Goal: Complete application form

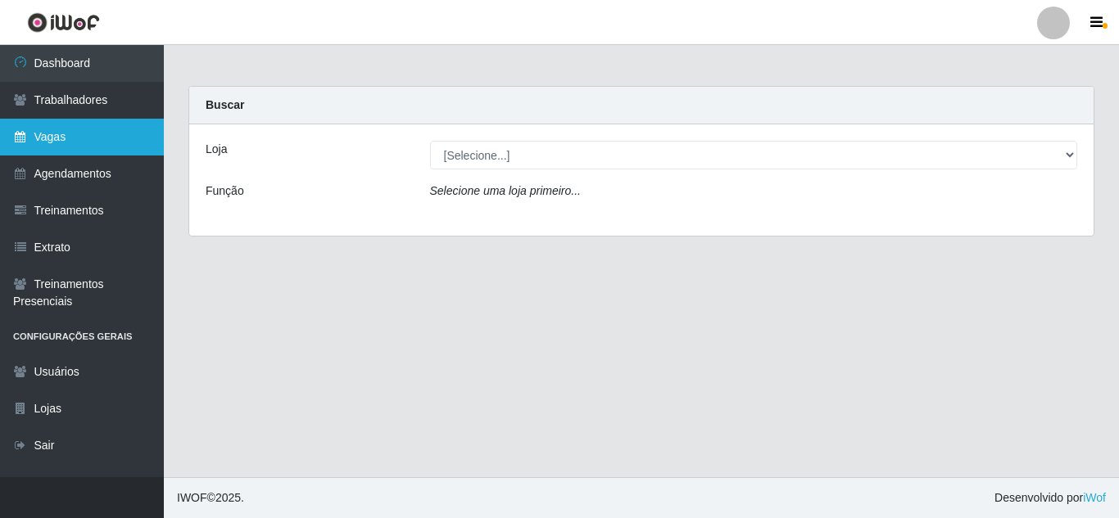
click at [49, 136] on link "Vagas" at bounding box center [82, 137] width 164 height 37
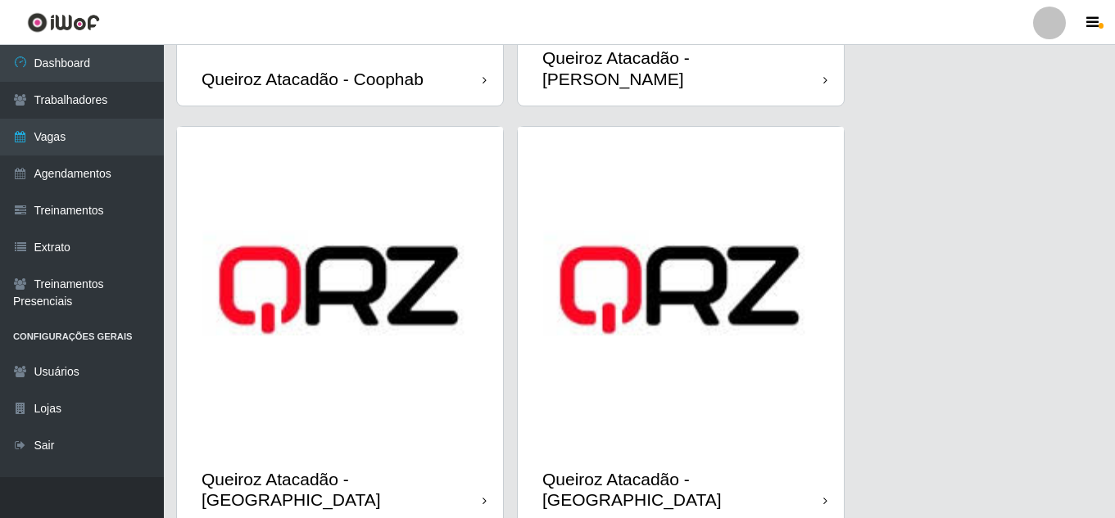
scroll to position [848, 0]
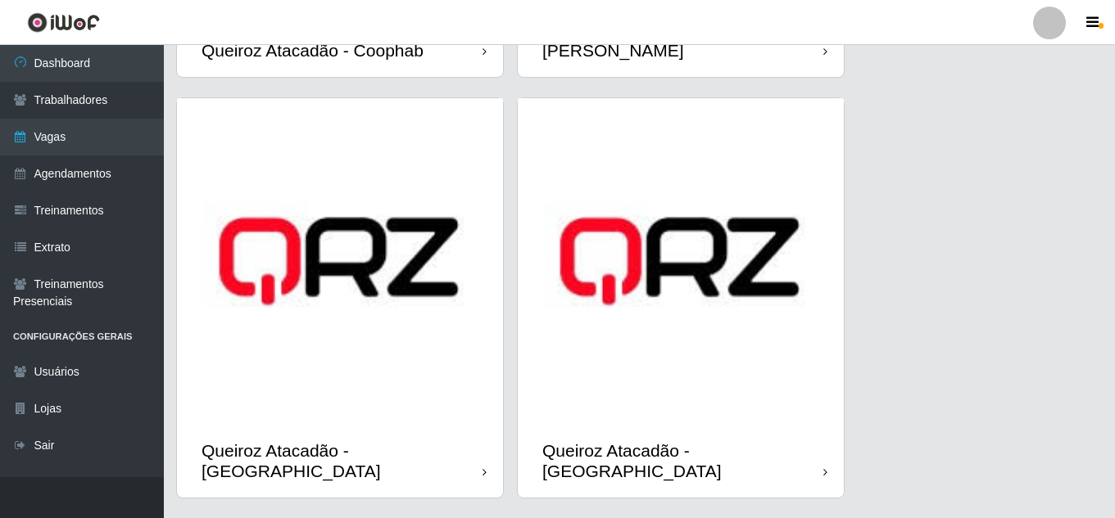
click at [822, 441] on div "Queiroz Atacadão - [GEOGRAPHIC_DATA]" at bounding box center [682, 461] width 281 height 41
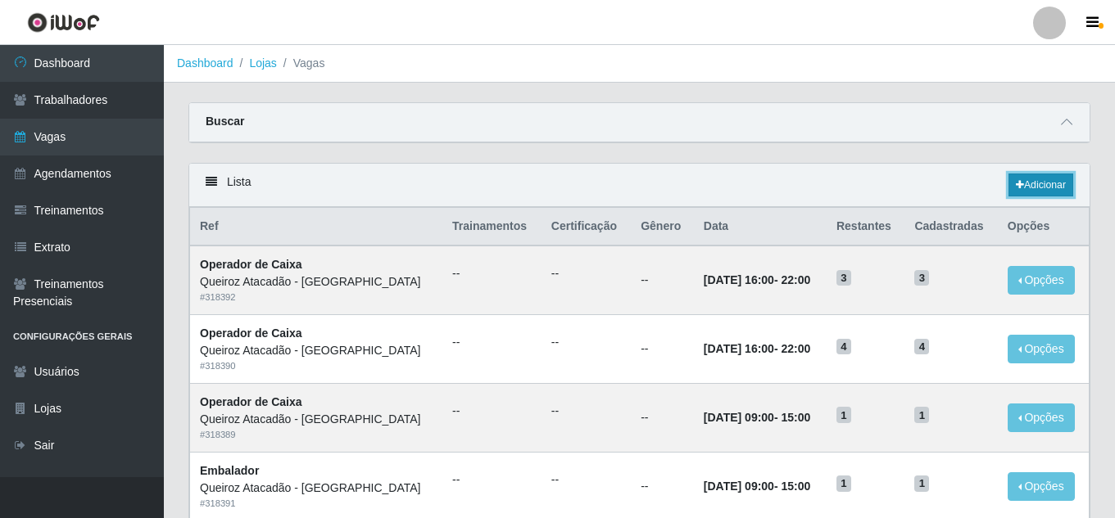
click at [1038, 182] on link "Adicionar" at bounding box center [1040, 185] width 65 height 23
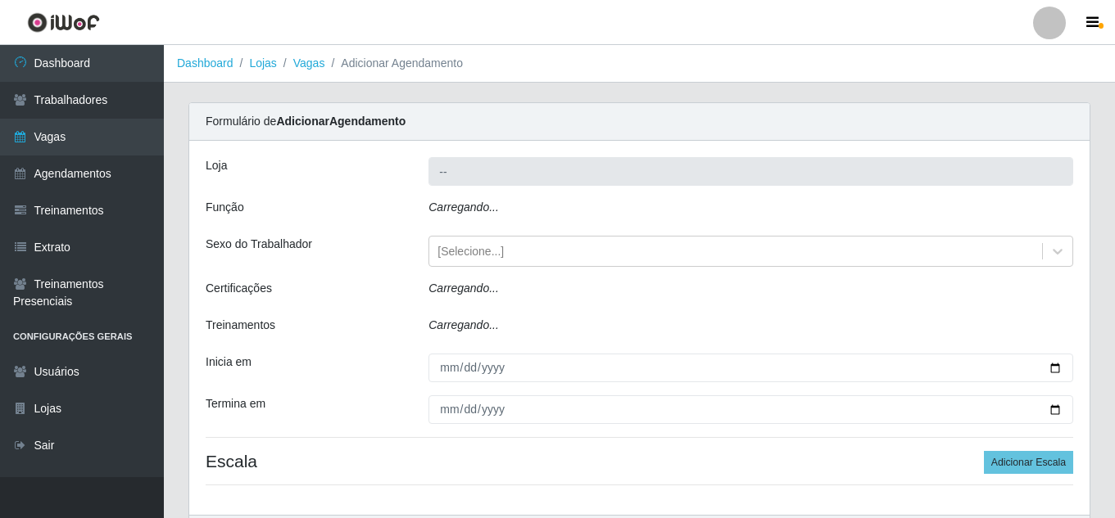
type input "Queiroz Atacadão - [GEOGRAPHIC_DATA]"
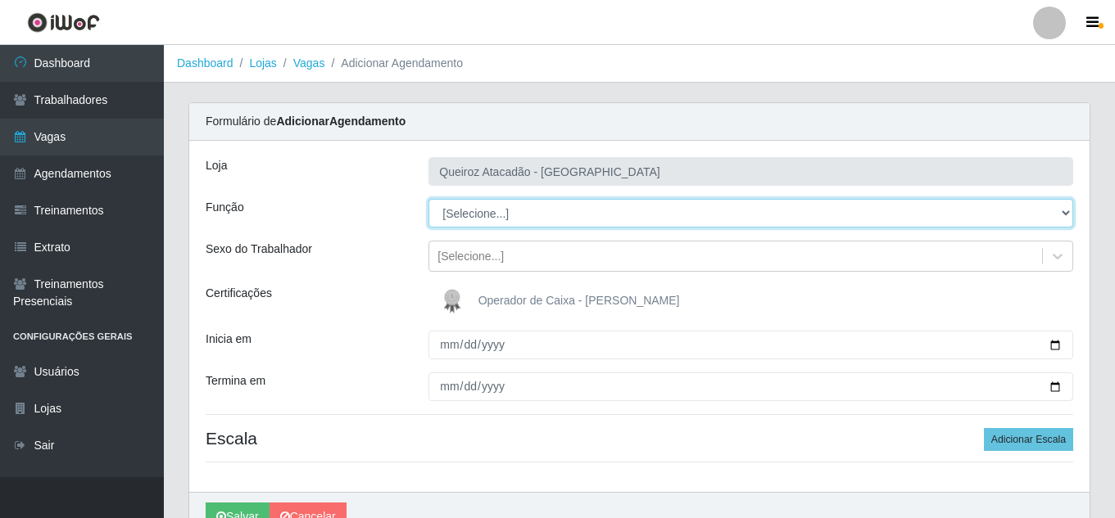
click at [581, 208] on select "[Selecione...] Embalador Embalador + Embalador ++ Operador de Caixa Operador de…" at bounding box center [750, 213] width 644 height 29
select select "22"
click at [428, 199] on select "[Selecione...] Embalador Embalador + Embalador ++ Operador de Caixa Operador de…" at bounding box center [750, 213] width 644 height 29
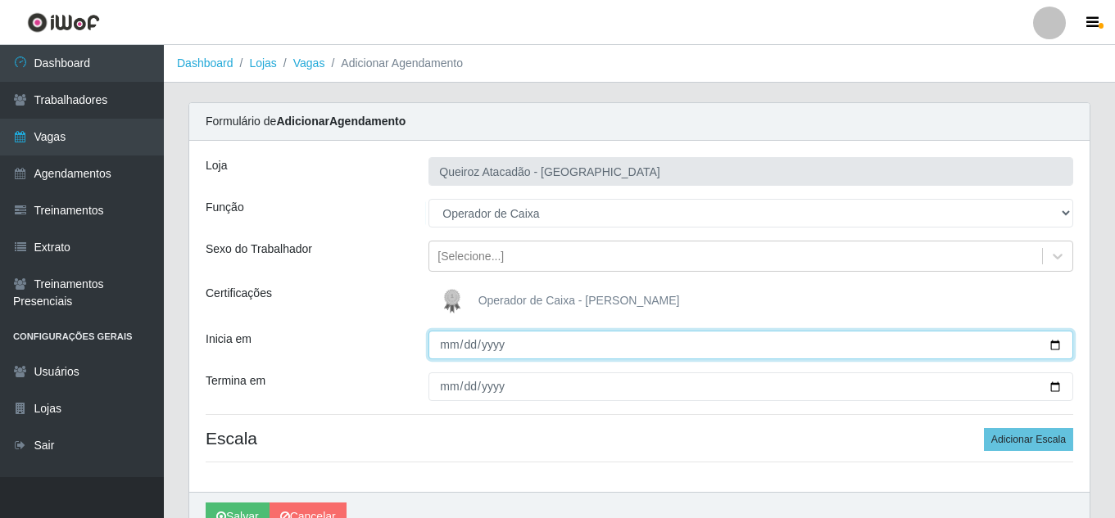
click at [452, 343] on input "Inicia em" at bounding box center [750, 345] width 644 height 29
type input "2025-08-15"
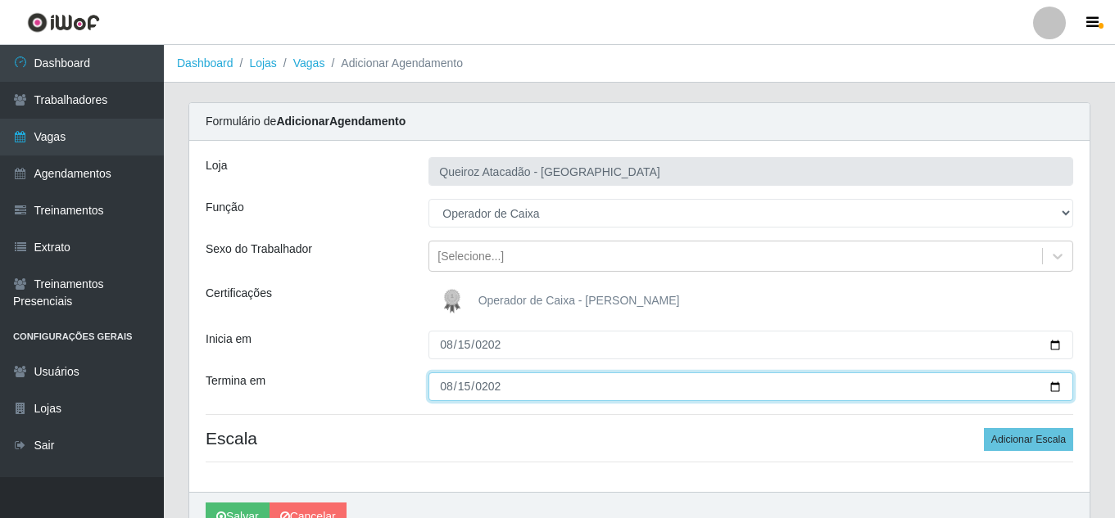
type input "2025-08-15"
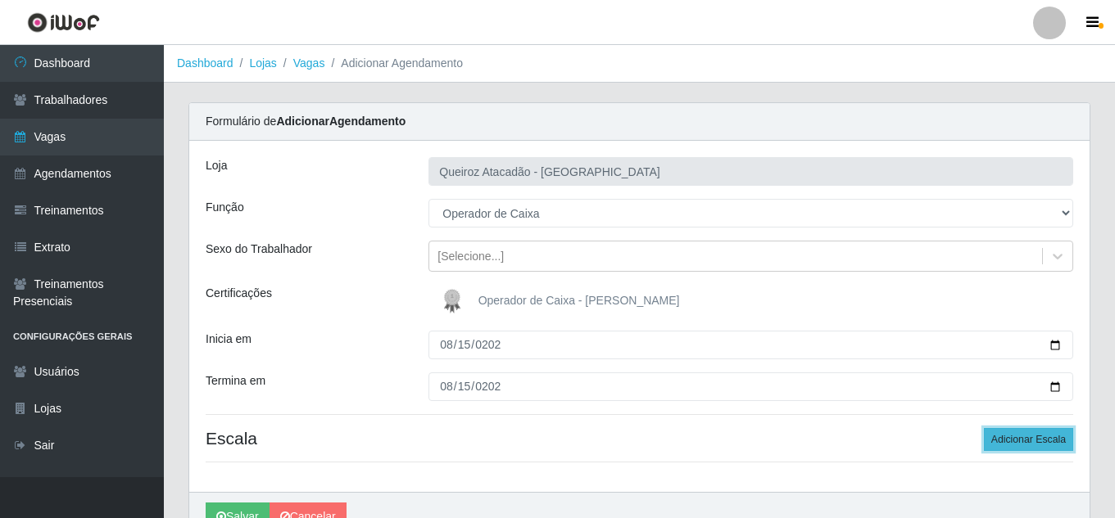
click at [997, 446] on button "Adicionar Escala" at bounding box center [1027, 439] width 89 height 23
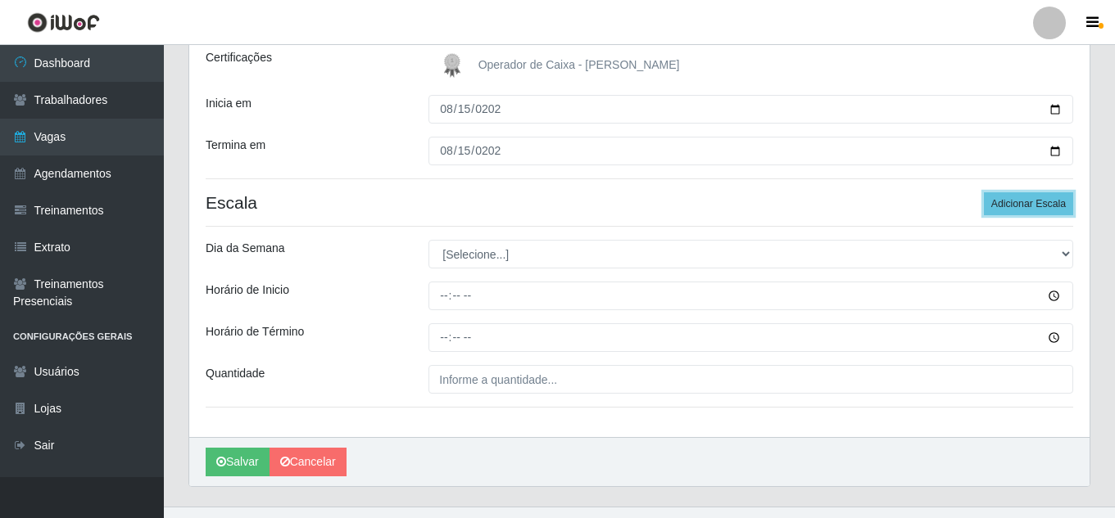
scroll to position [265, 0]
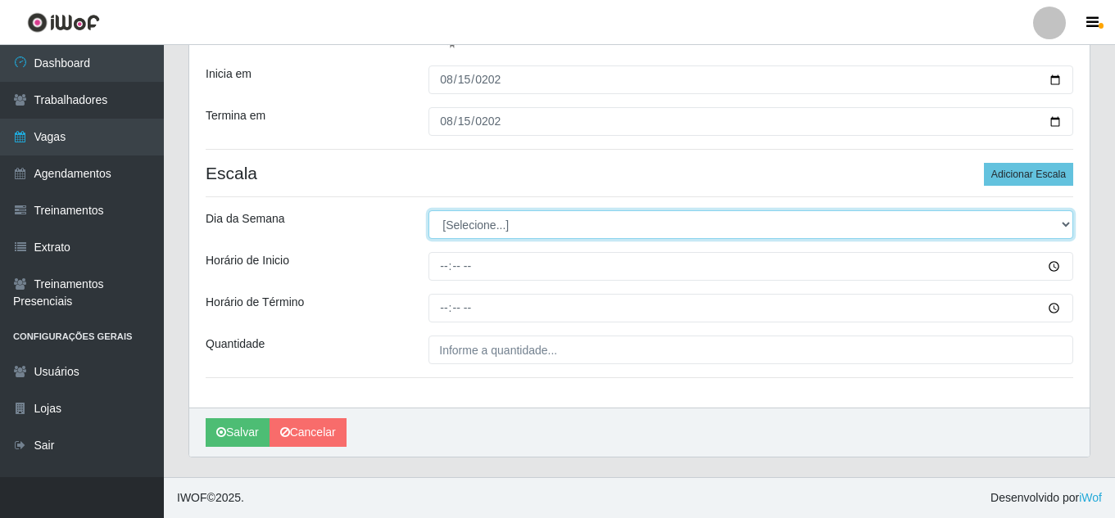
click at [671, 220] on select "[Selecione...] Segunda Terça Quarta Quinta Sexta Sábado Domingo" at bounding box center [750, 224] width 644 height 29
select select "5"
click at [428, 210] on select "[Selecione...] Segunda Terça Quarta Quinta Sexta Sábado Domingo" at bounding box center [750, 224] width 644 height 29
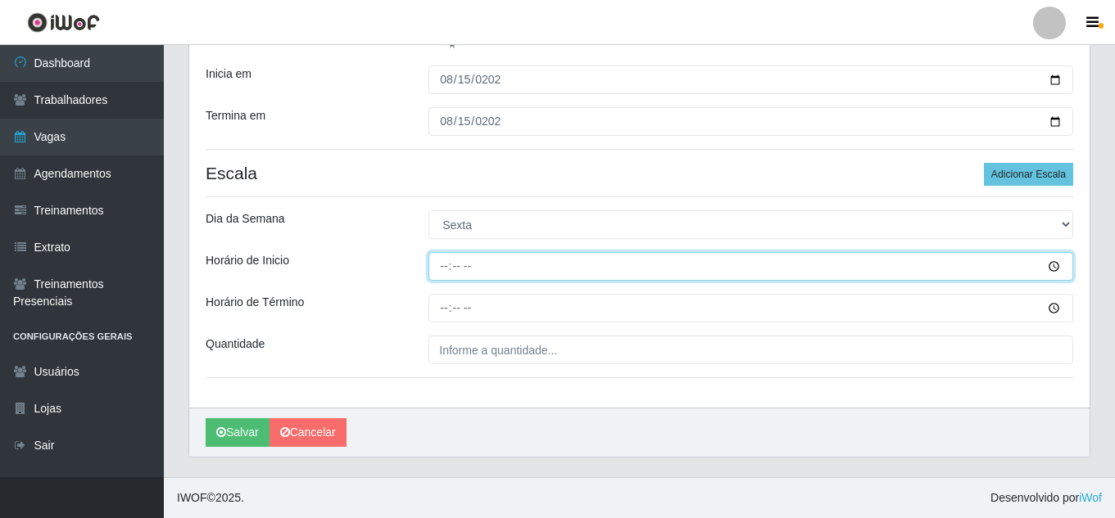
click at [530, 270] on input "Horário de Inicio" at bounding box center [750, 266] width 644 height 29
type input "08:00"
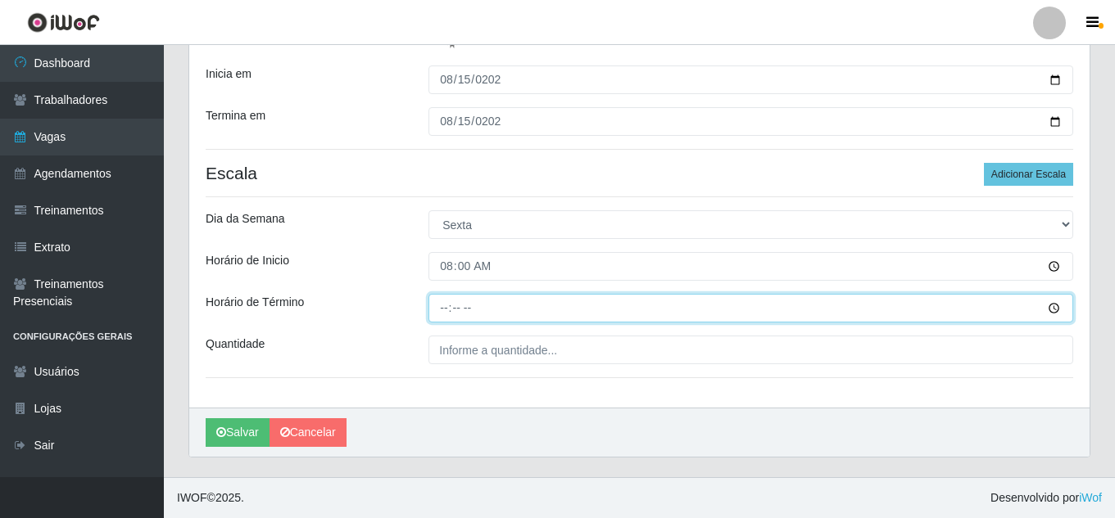
type input "14:00"
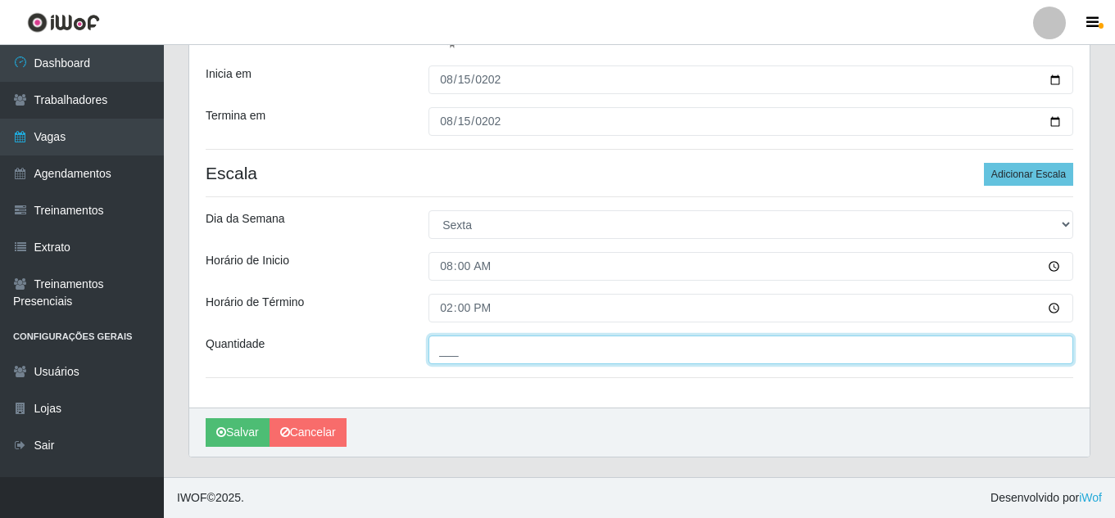
click at [518, 355] on input "___" at bounding box center [750, 350] width 644 height 29
type input "3__"
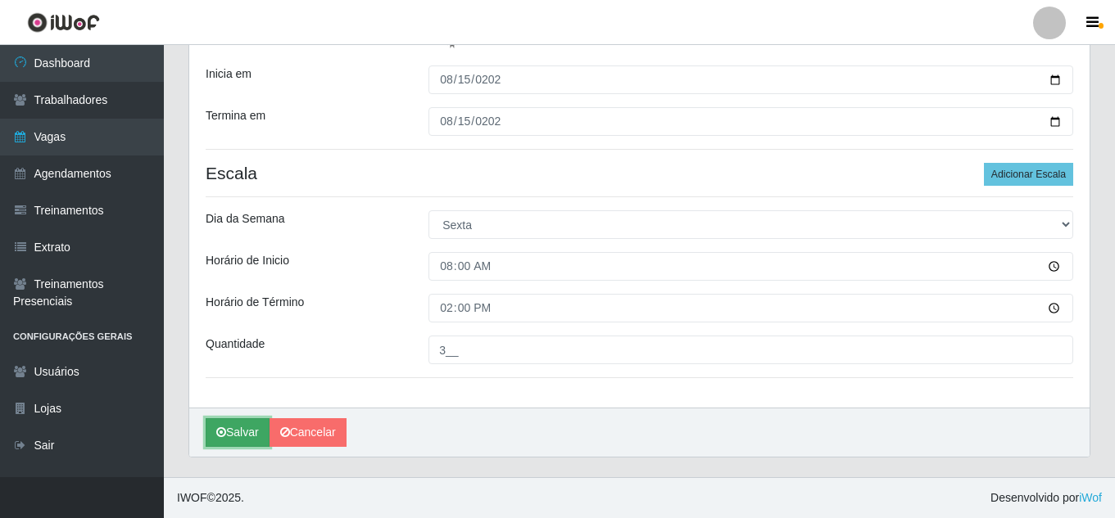
click at [240, 428] on button "Salvar" at bounding box center [238, 432] width 64 height 29
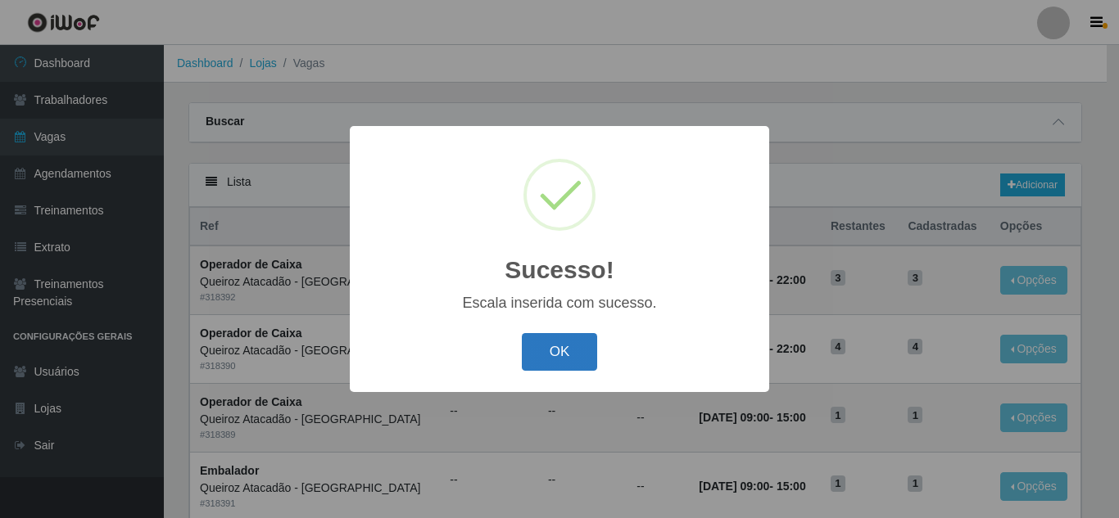
click at [550, 342] on button "OK" at bounding box center [560, 352] width 76 height 38
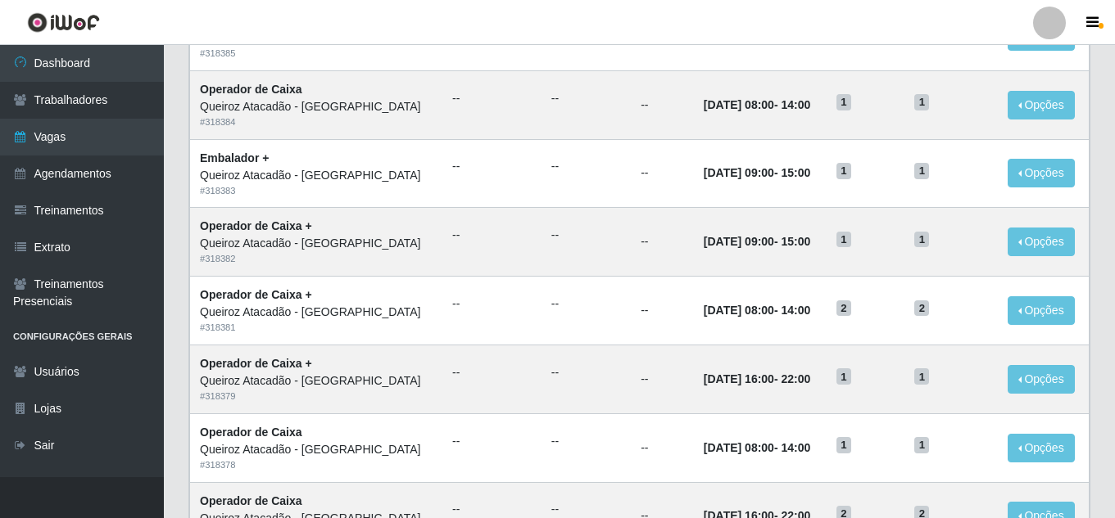
scroll to position [870, 0]
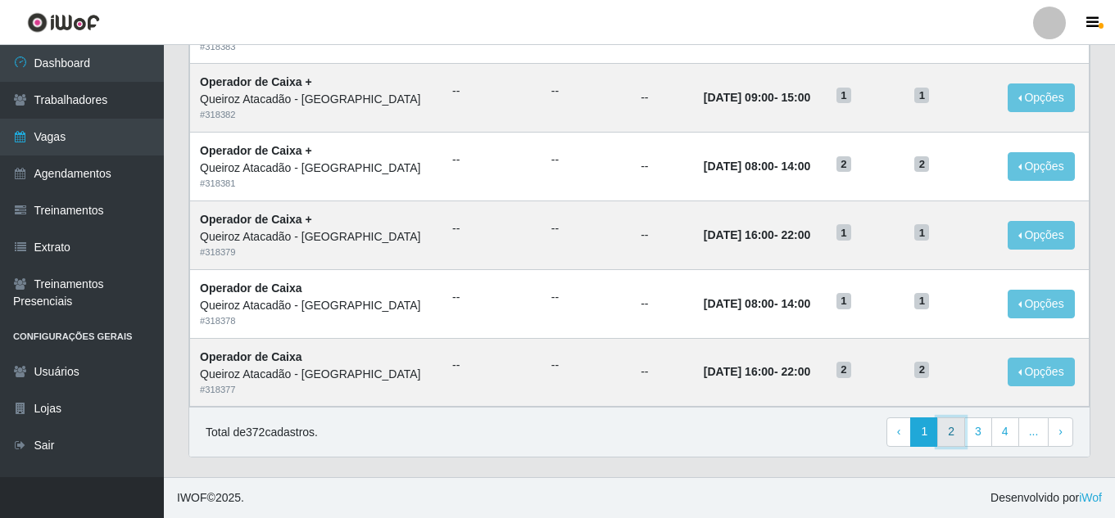
click at [956, 421] on link "2" at bounding box center [951, 432] width 28 height 29
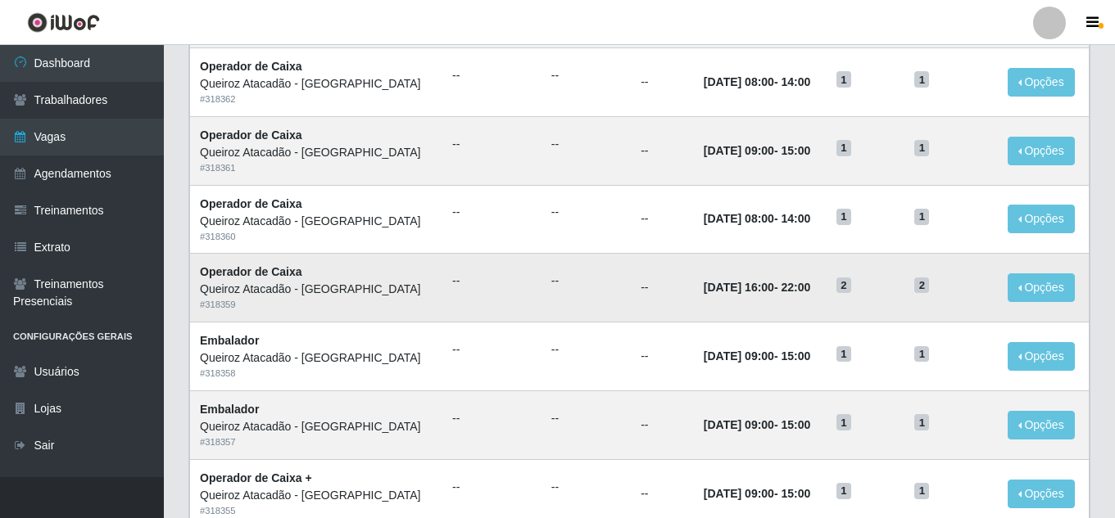
scroll to position [870, 0]
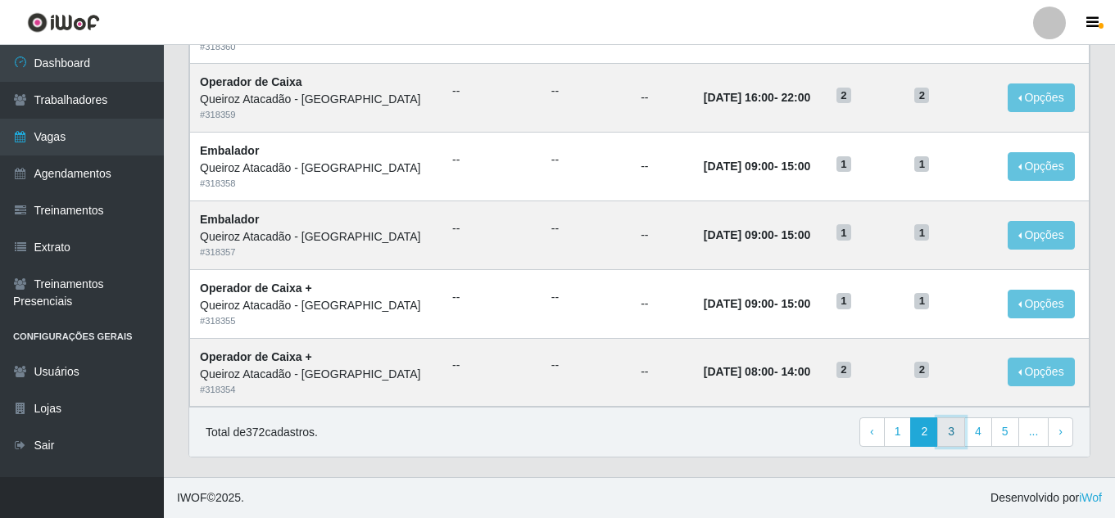
click at [956, 433] on link "3" at bounding box center [951, 432] width 28 height 29
click at [988, 435] on link "5" at bounding box center [978, 432] width 28 height 29
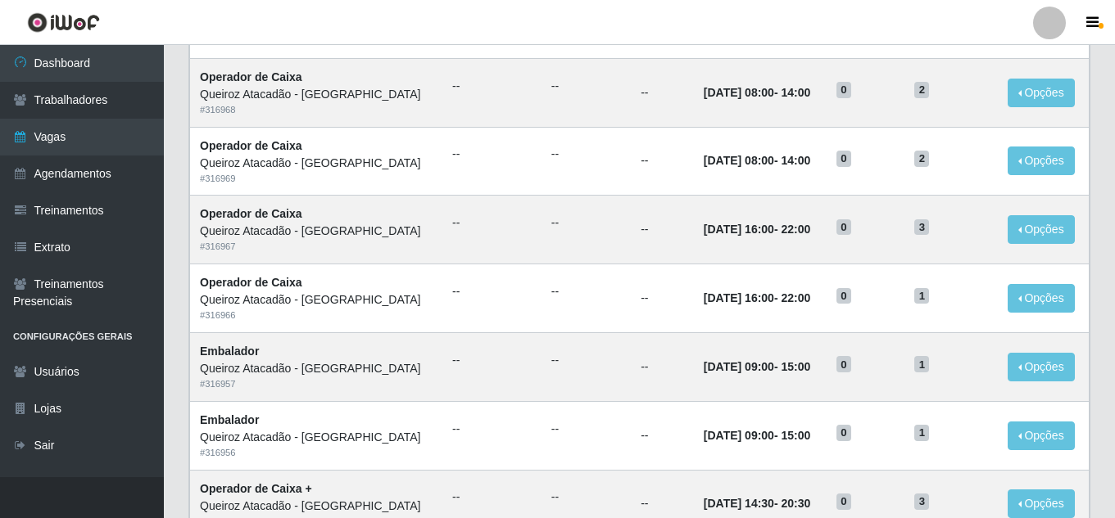
scroll to position [870, 0]
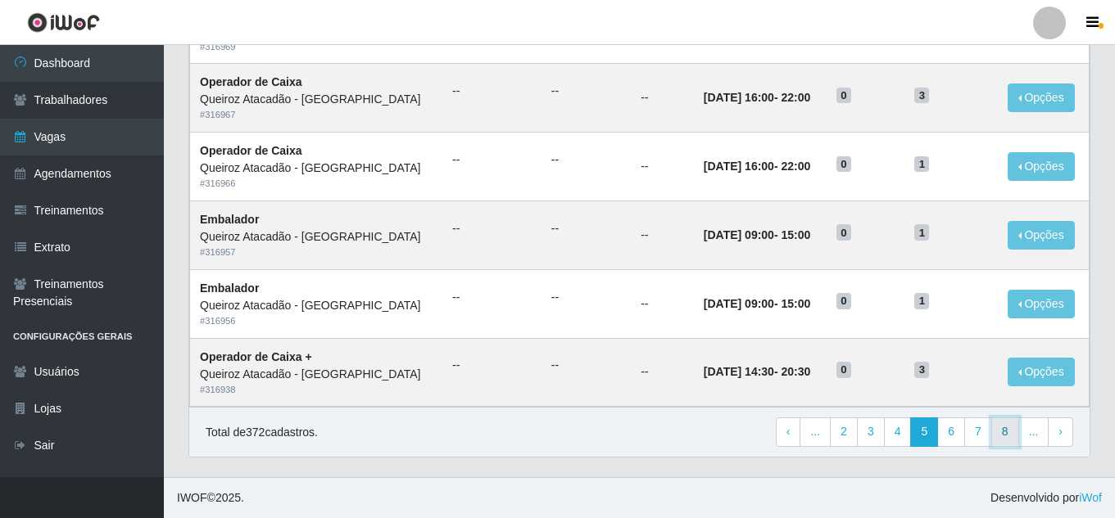
click at [1000, 437] on link "8" at bounding box center [1005, 432] width 28 height 29
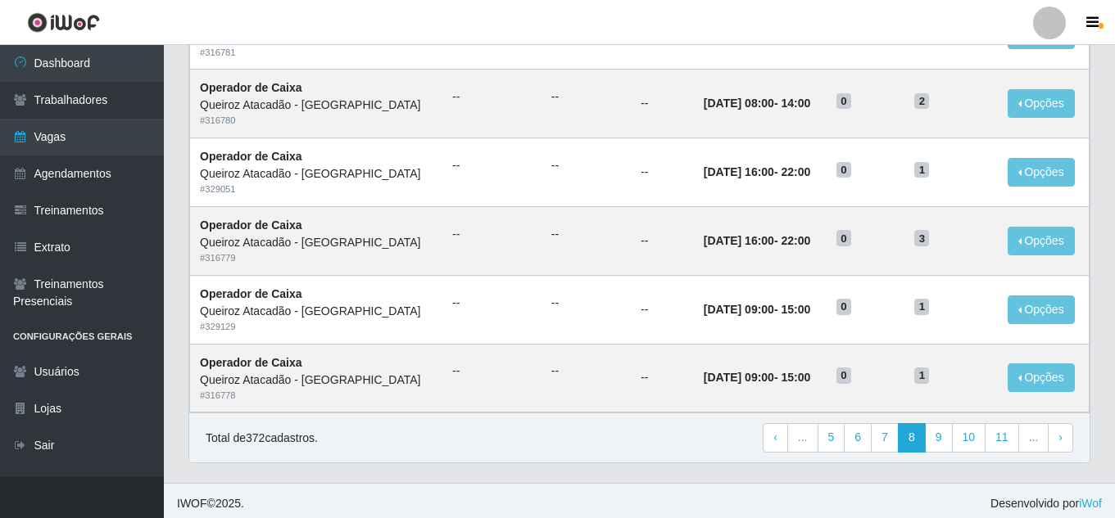
scroll to position [870, 0]
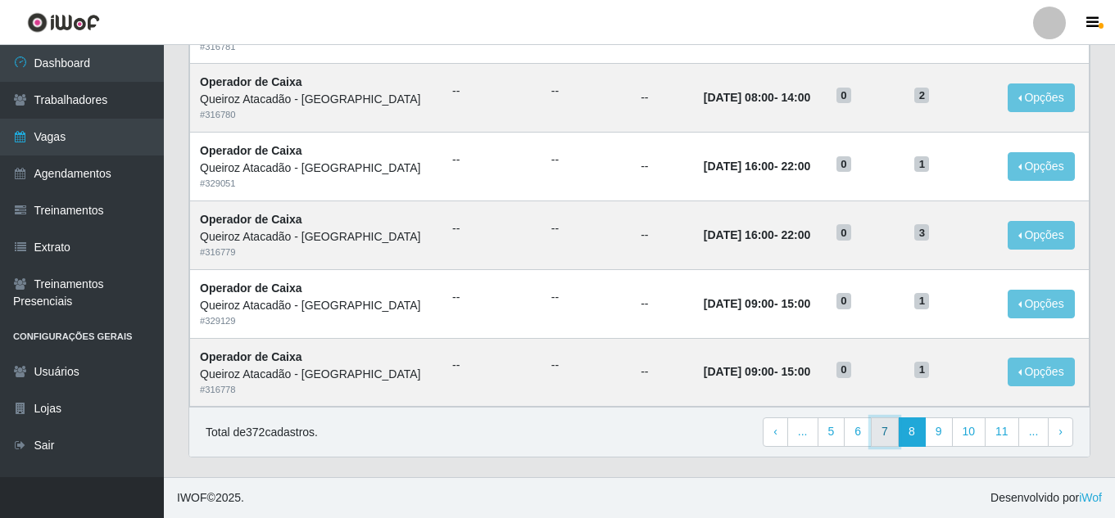
click at [893, 431] on link "7" at bounding box center [884, 432] width 28 height 29
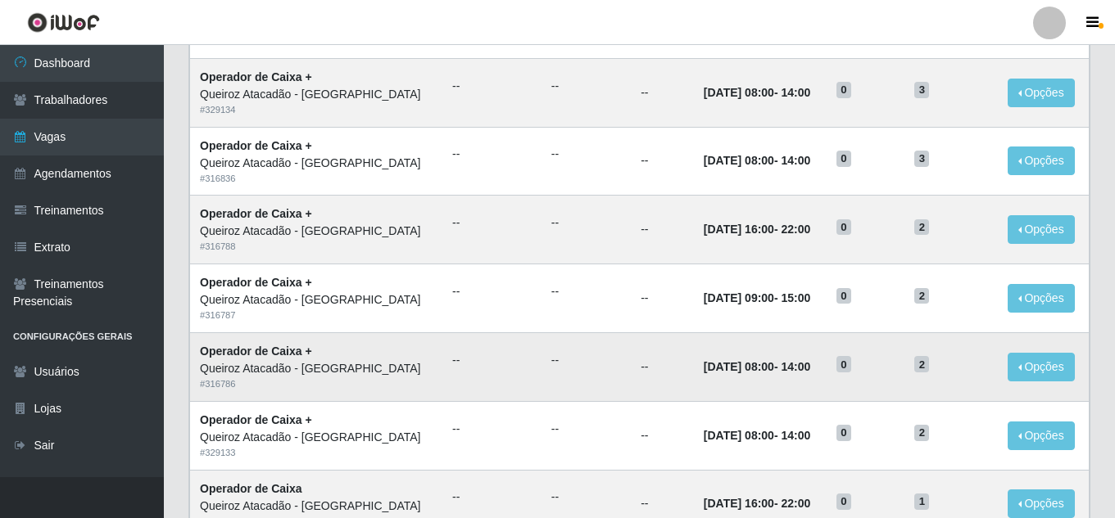
scroll to position [870, 0]
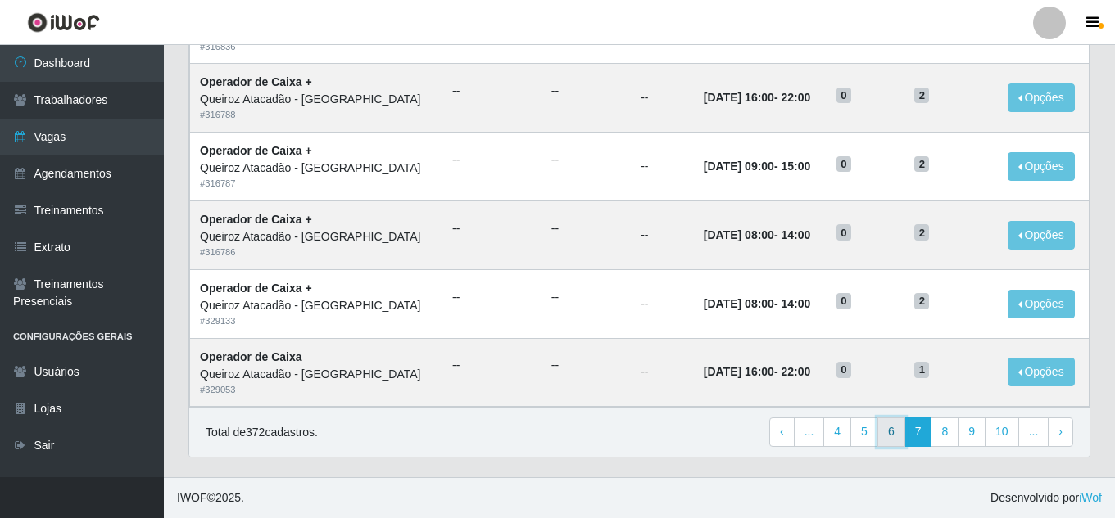
click at [902, 429] on link "6" at bounding box center [891, 432] width 28 height 29
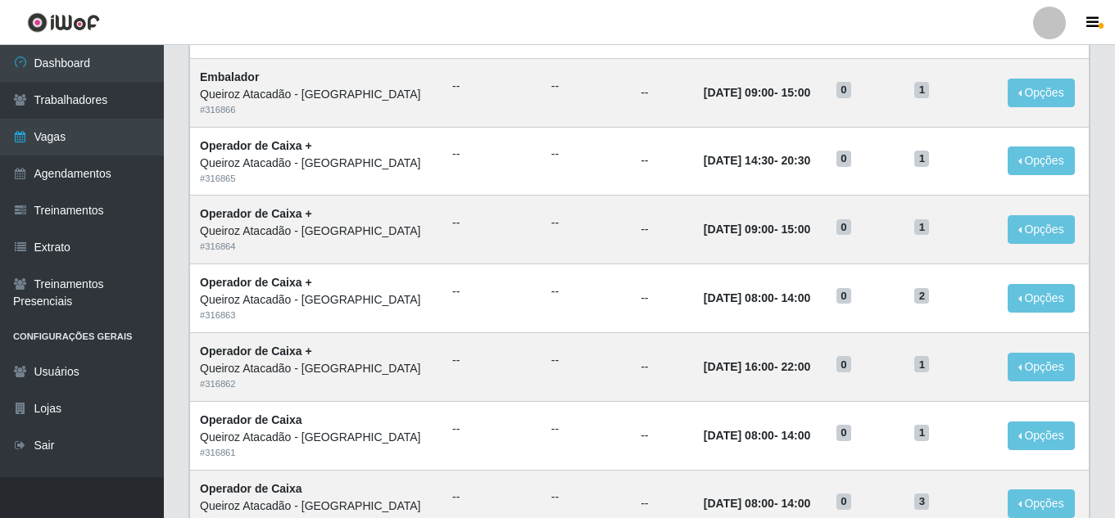
scroll to position [870, 0]
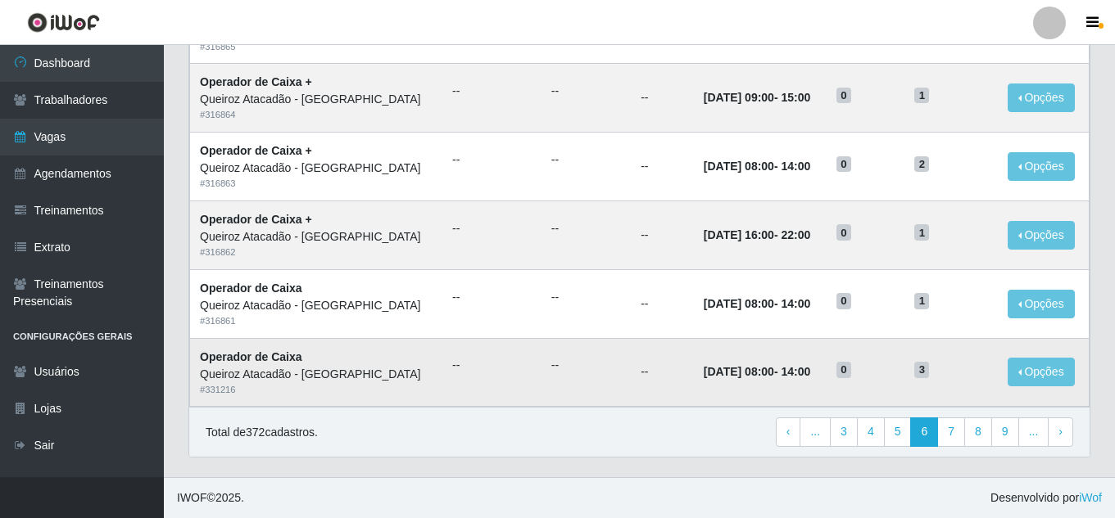
click at [765, 373] on time "[DATE] 08:00" at bounding box center [738, 371] width 70 height 13
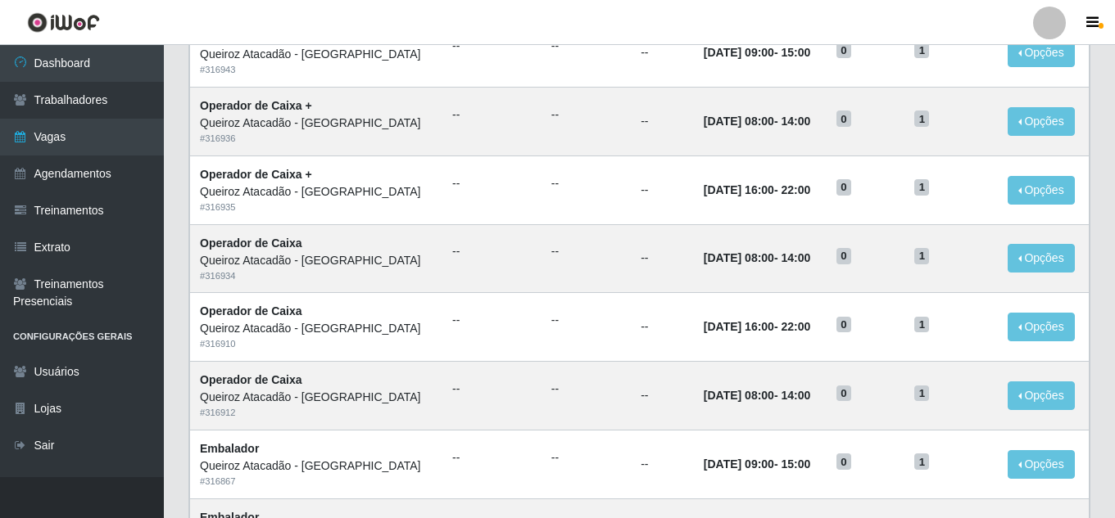
scroll to position [0, 0]
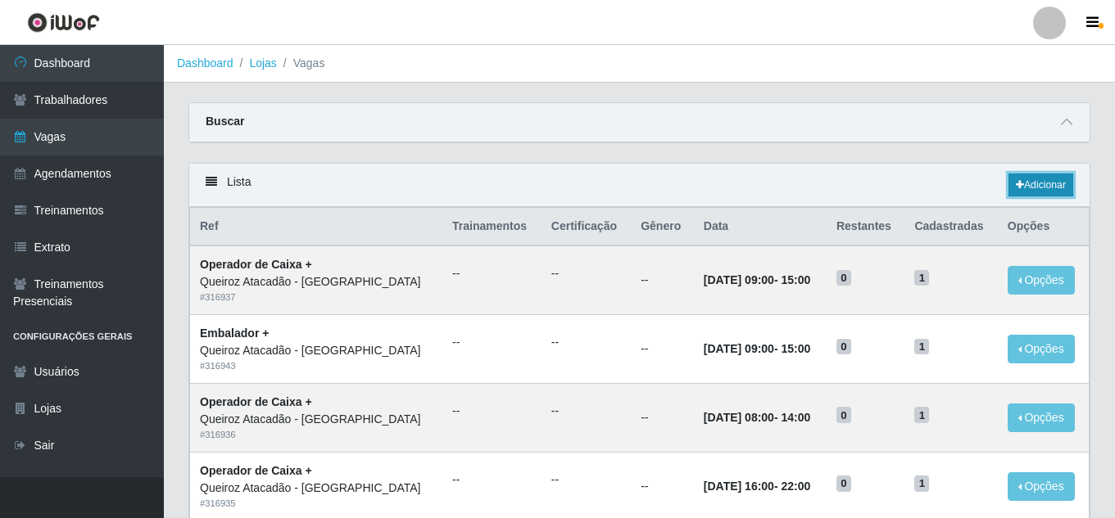
click at [1038, 179] on link "Adicionar" at bounding box center [1040, 185] width 65 height 23
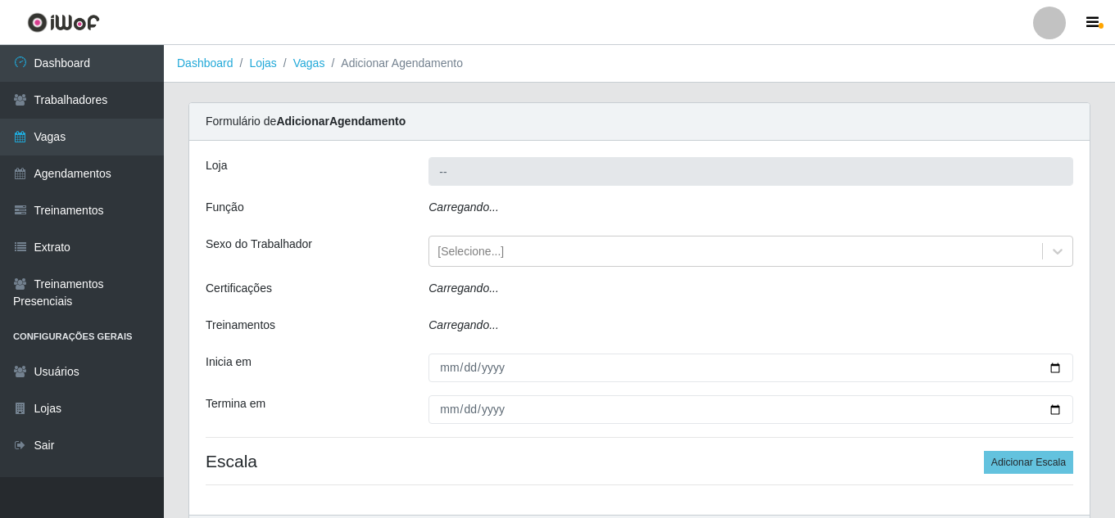
type input "Queiroz Atacadão - [GEOGRAPHIC_DATA]"
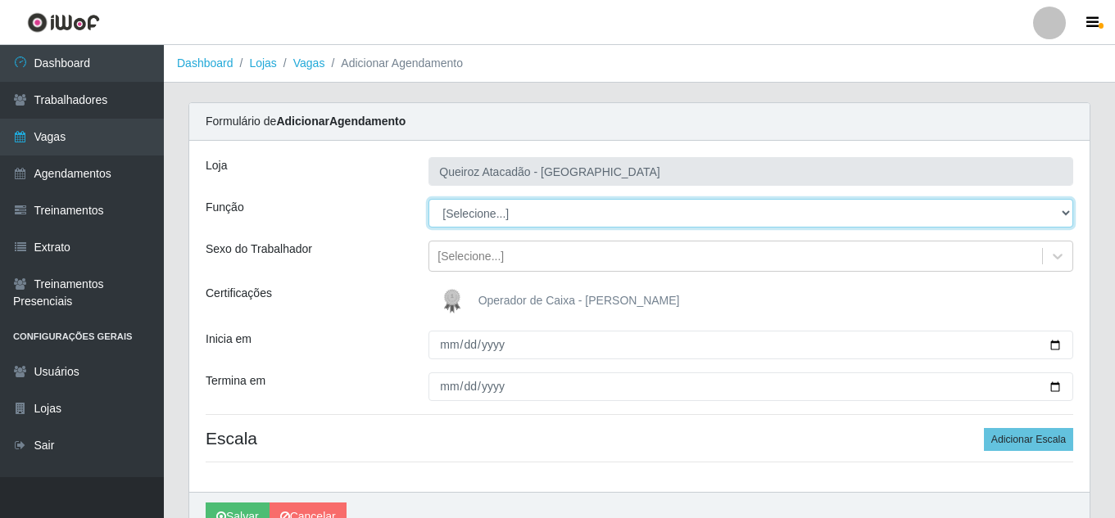
click at [549, 216] on select "[Selecione...] Embalador Embalador + Embalador ++ Operador de Caixa Operador de…" at bounding box center [750, 213] width 644 height 29
select select "22"
click at [428, 199] on select "[Selecione...] Embalador Embalador + Embalador ++ Operador de Caixa Operador de…" at bounding box center [750, 213] width 644 height 29
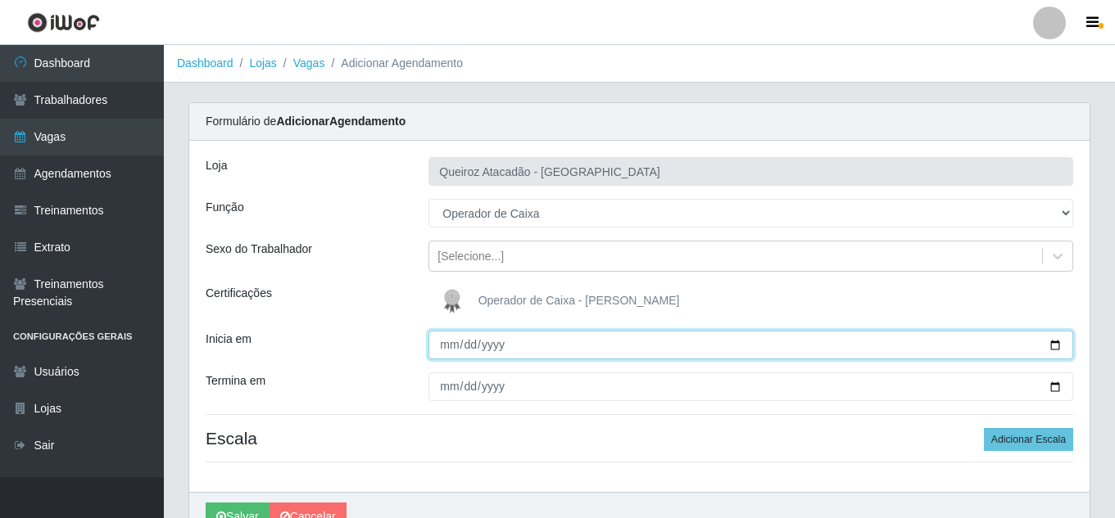
click at [443, 346] on input "Inicia em" at bounding box center [750, 345] width 644 height 29
click at [442, 348] on input "Inicia em" at bounding box center [750, 345] width 644 height 29
type input "2025-08-15"
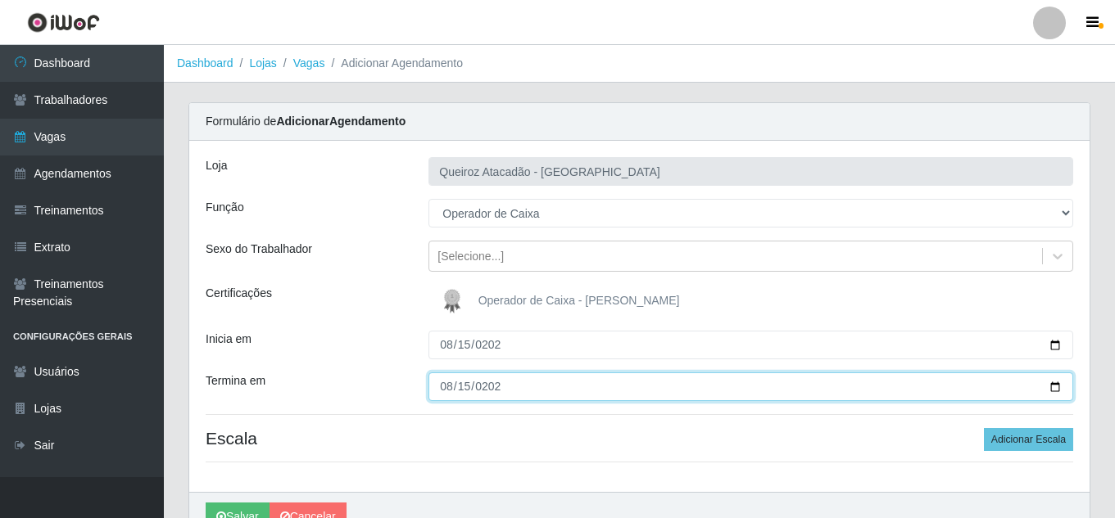
type input "2025-08-15"
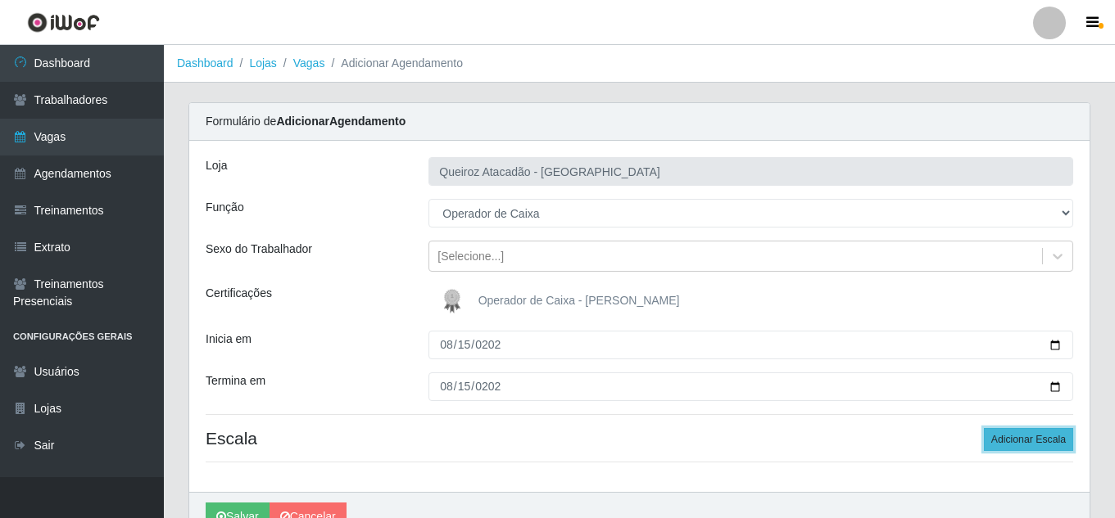
click at [1020, 433] on button "Adicionar Escala" at bounding box center [1027, 439] width 89 height 23
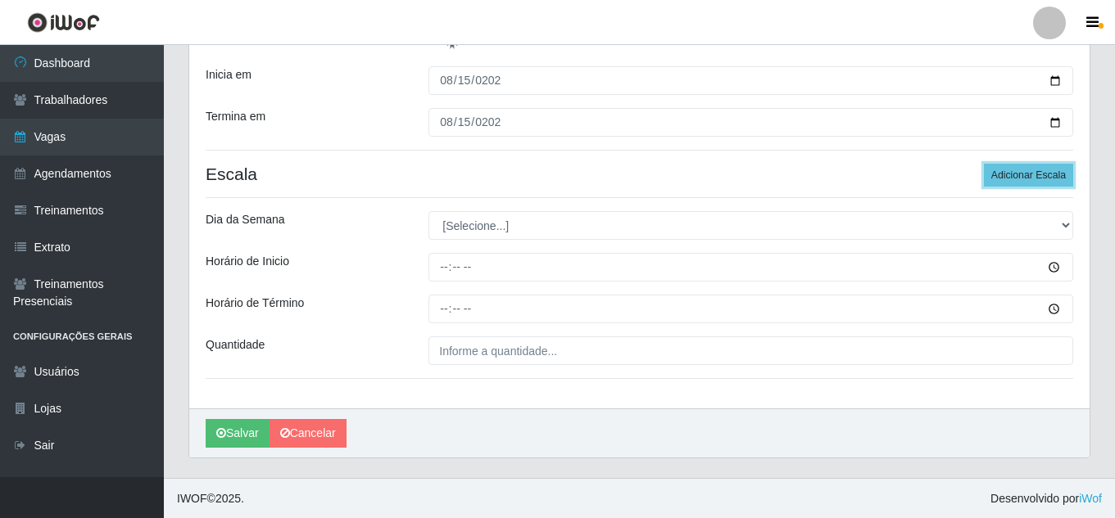
scroll to position [265, 0]
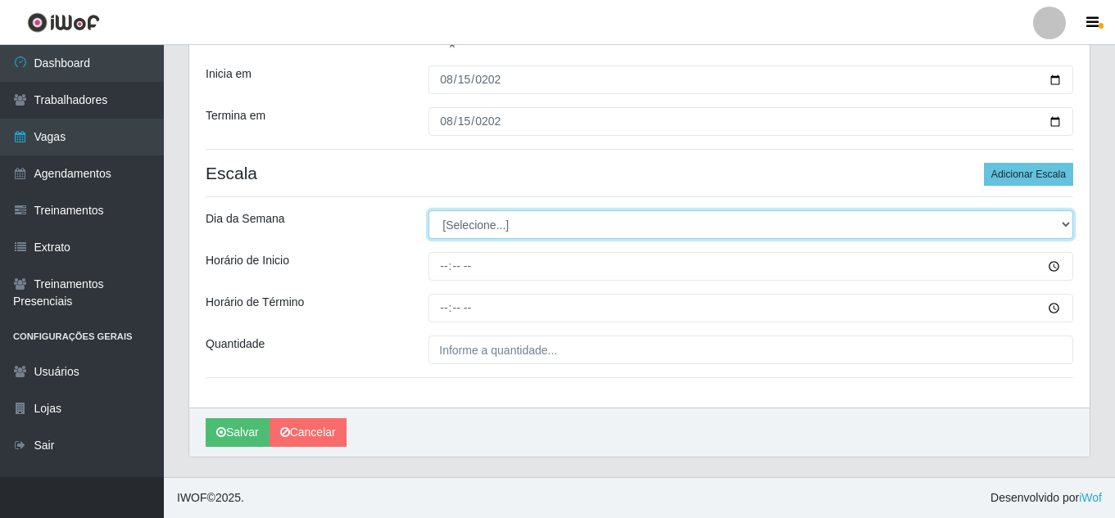
click at [586, 217] on select "[Selecione...] Segunda Terça Quarta Quinta Sexta Sábado Domingo" at bounding box center [750, 224] width 644 height 29
click at [590, 221] on select "[Selecione...] Segunda Terça Quarta Quinta Sexta Sábado Domingo" at bounding box center [750, 224] width 644 height 29
select select "5"
click at [428, 210] on select "[Selecione...] Segunda Terça Quarta Quinta Sexta Sábado Domingo" at bounding box center [750, 224] width 644 height 29
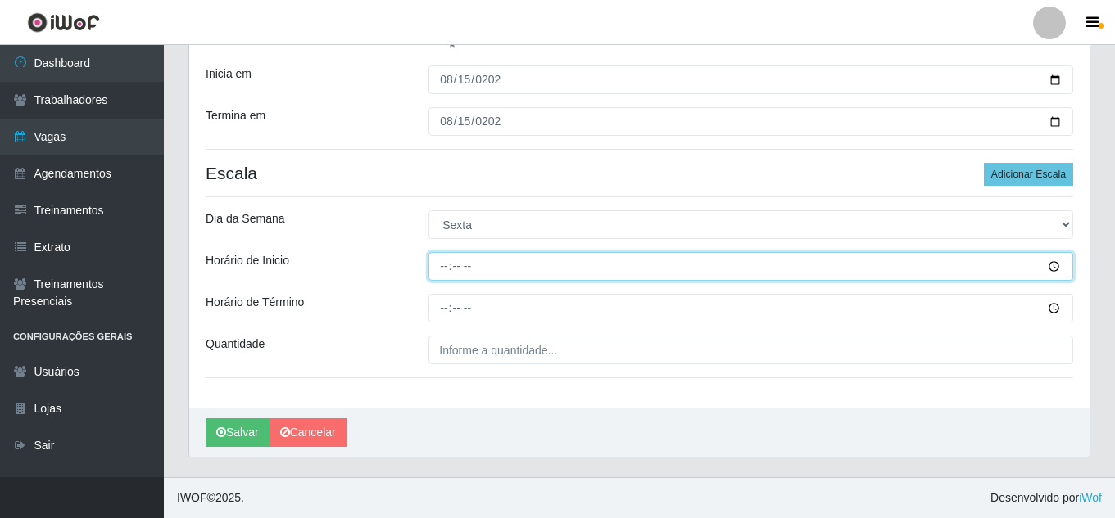
click at [444, 271] on input "Horário de Inicio" at bounding box center [750, 266] width 644 height 29
type input "09:00"
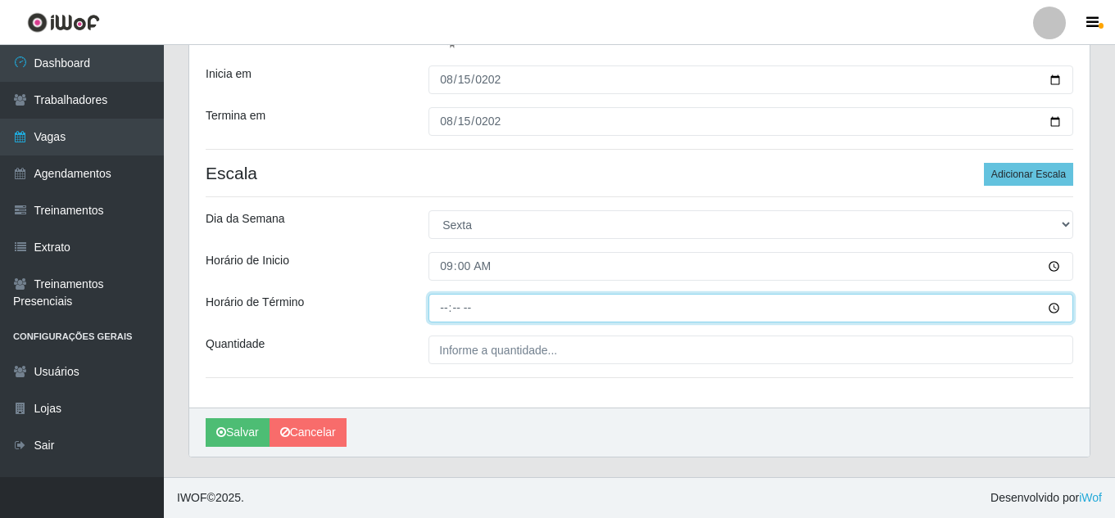
type input "15:00"
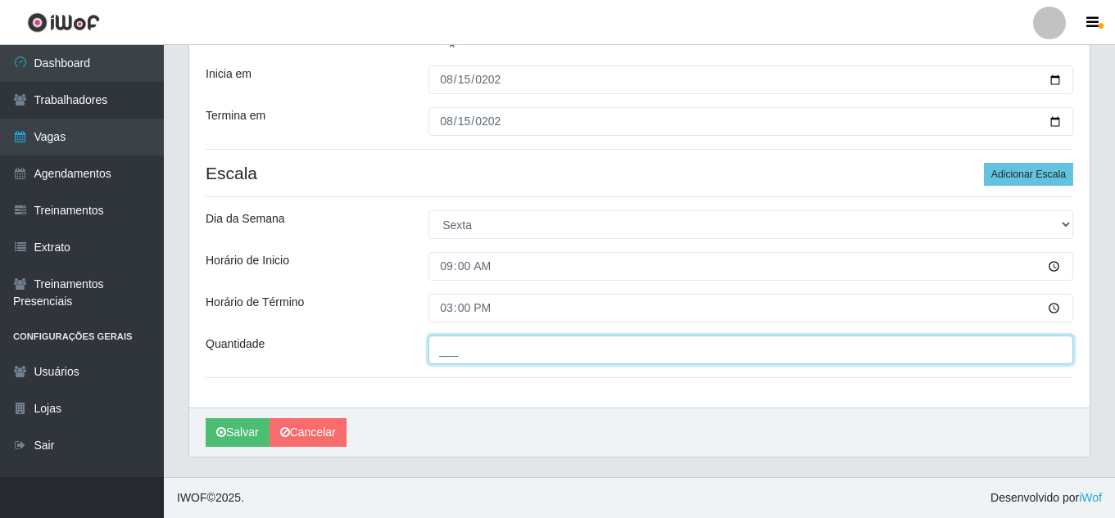
click at [459, 350] on input "___" at bounding box center [750, 350] width 644 height 29
type input "1__"
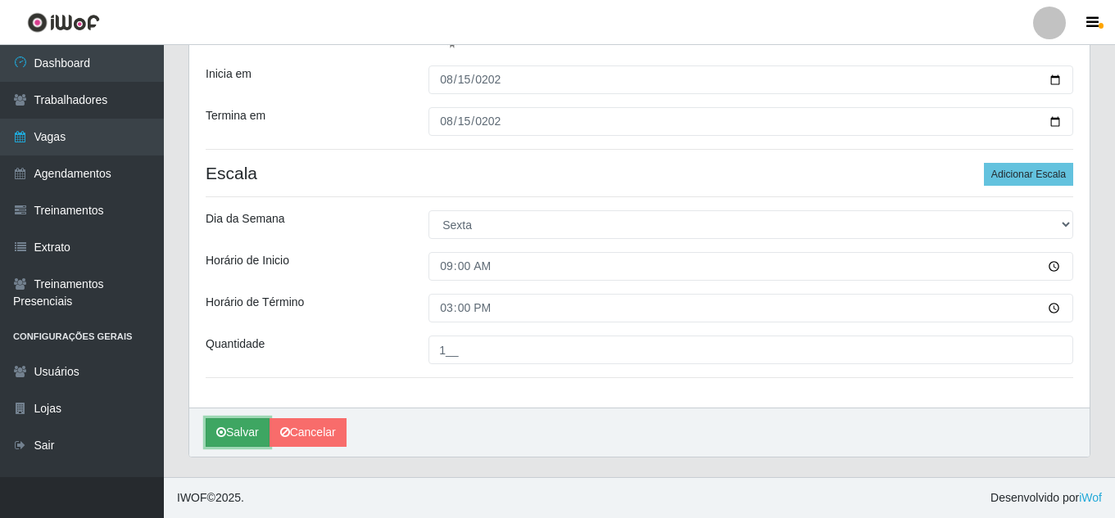
click at [235, 439] on button "Salvar" at bounding box center [238, 432] width 64 height 29
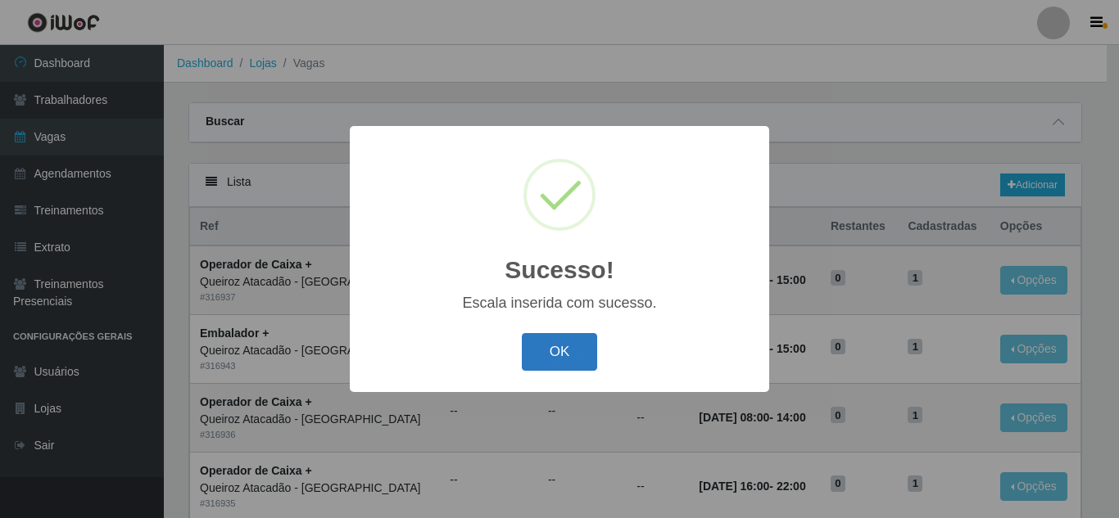
click at [558, 361] on button "OK" at bounding box center [560, 352] width 76 height 38
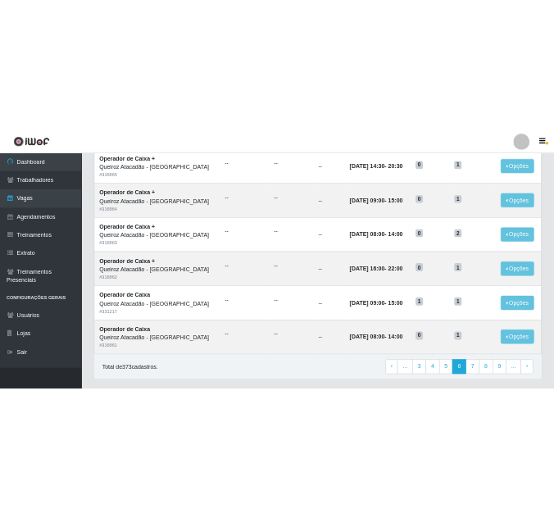
scroll to position [870, 0]
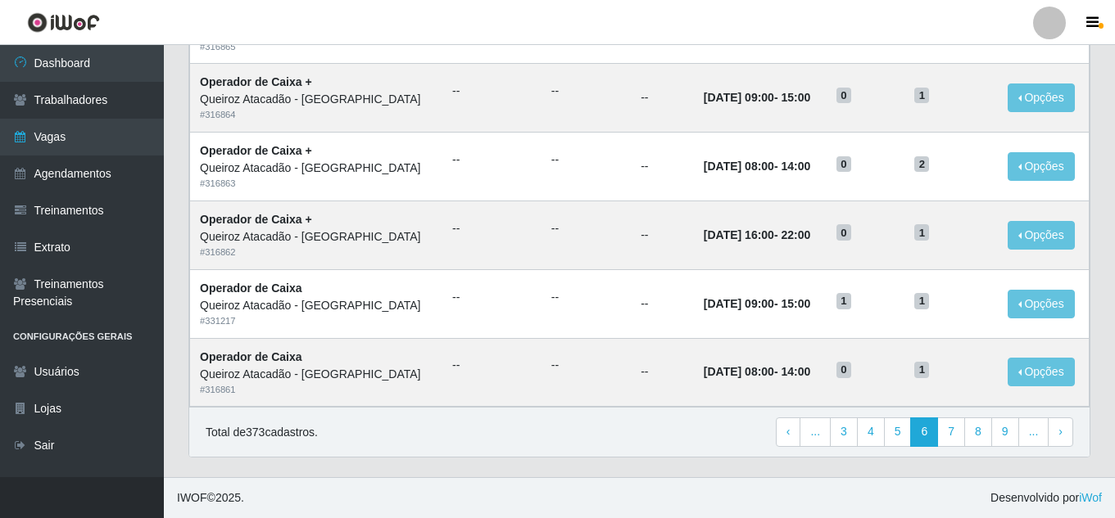
click at [111, 29] on link at bounding box center [63, 22] width 127 height 45
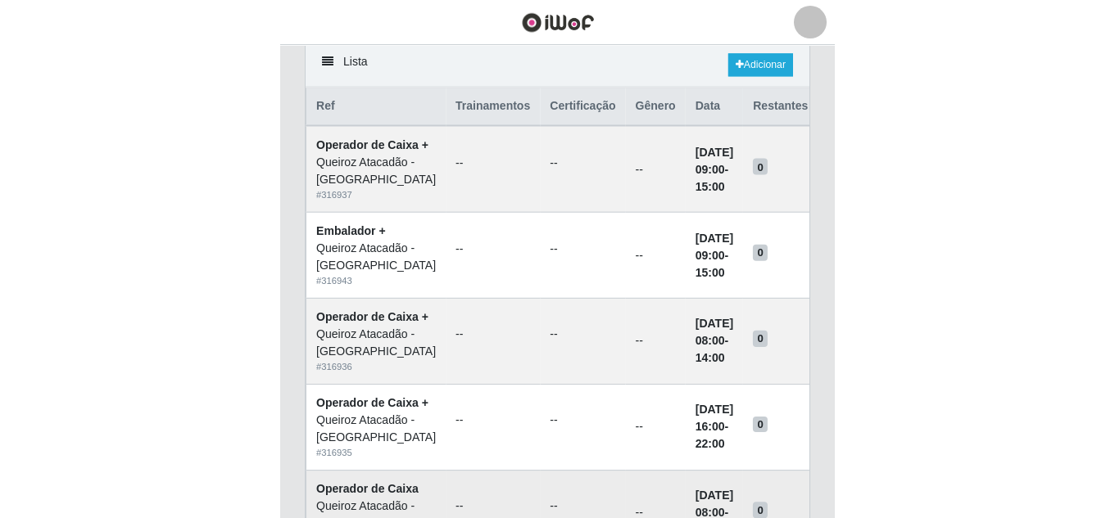
scroll to position [0, 0]
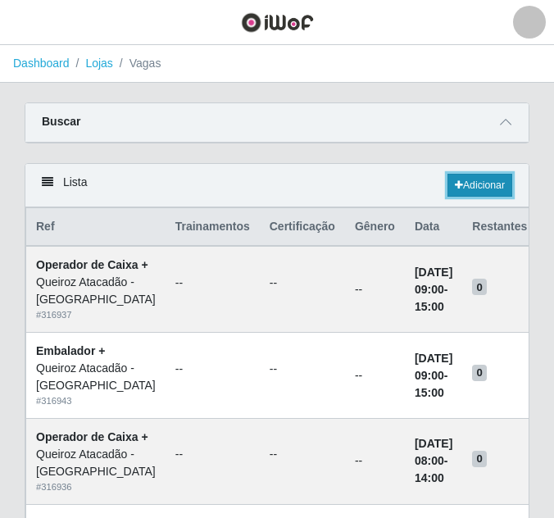
click at [482, 191] on link "Adicionar" at bounding box center [479, 185] width 65 height 23
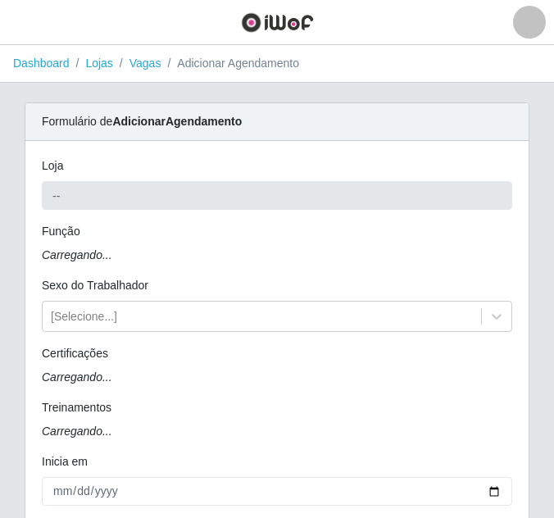
type input "Queiroz Atacadão - [GEOGRAPHIC_DATA]"
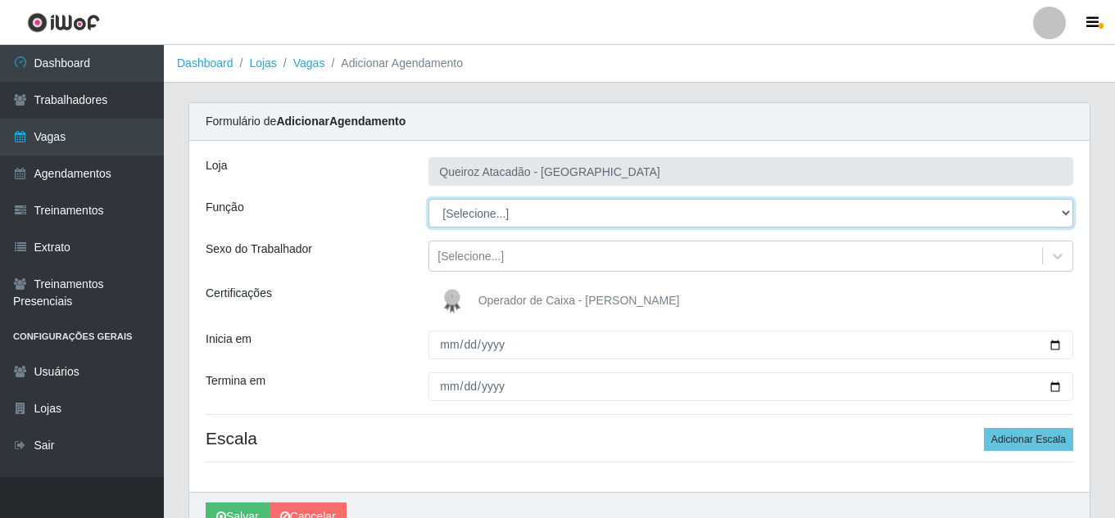
click at [491, 210] on select "[Selecione...] Embalador Embalador + Embalador ++ Operador de Caixa Operador de…" at bounding box center [750, 213] width 644 height 29
select select "22"
click at [428, 199] on select "[Selecione...] Embalador Embalador + Embalador ++ Operador de Caixa Operador de…" at bounding box center [750, 213] width 644 height 29
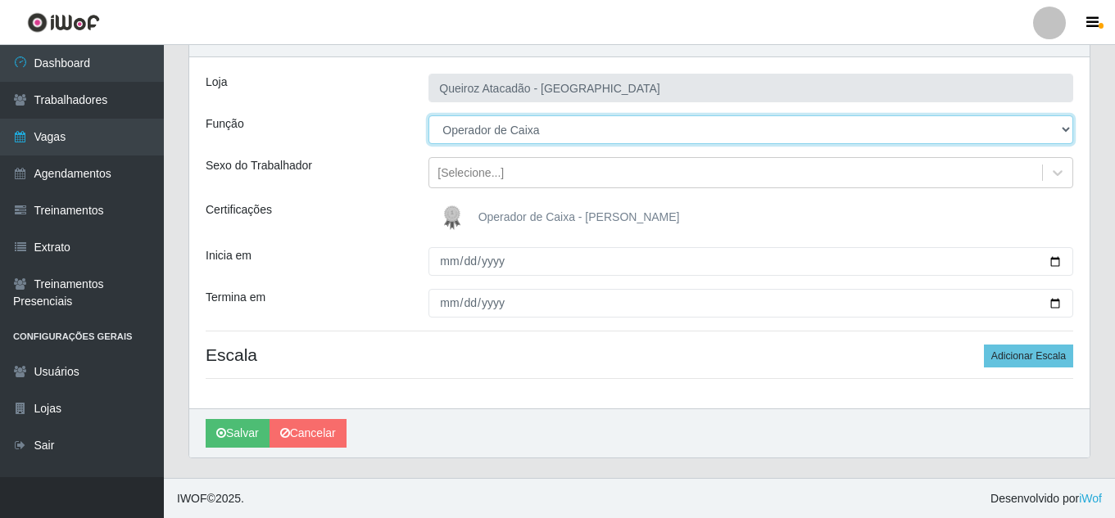
scroll to position [84, 0]
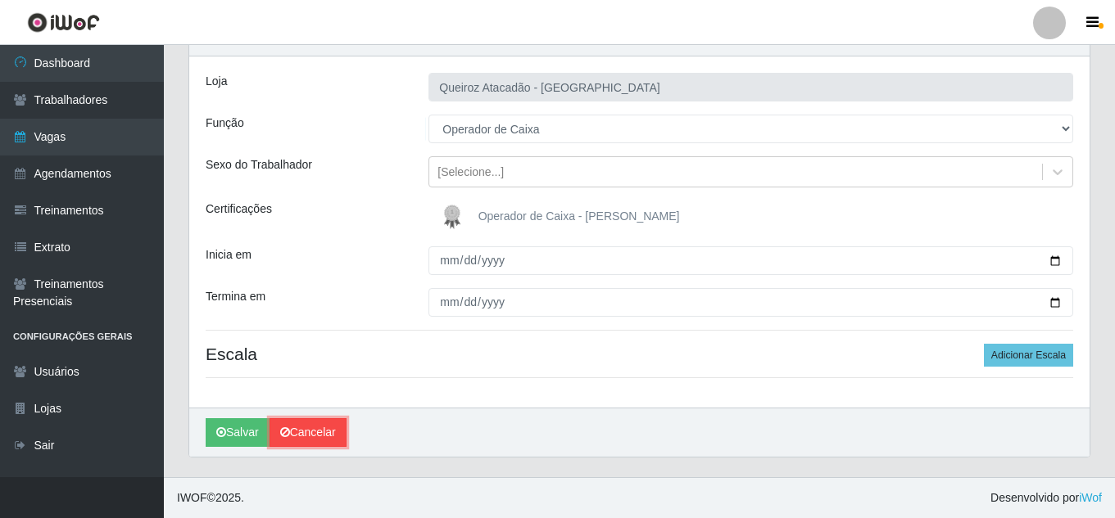
click at [328, 424] on link "Cancelar" at bounding box center [307, 432] width 77 height 29
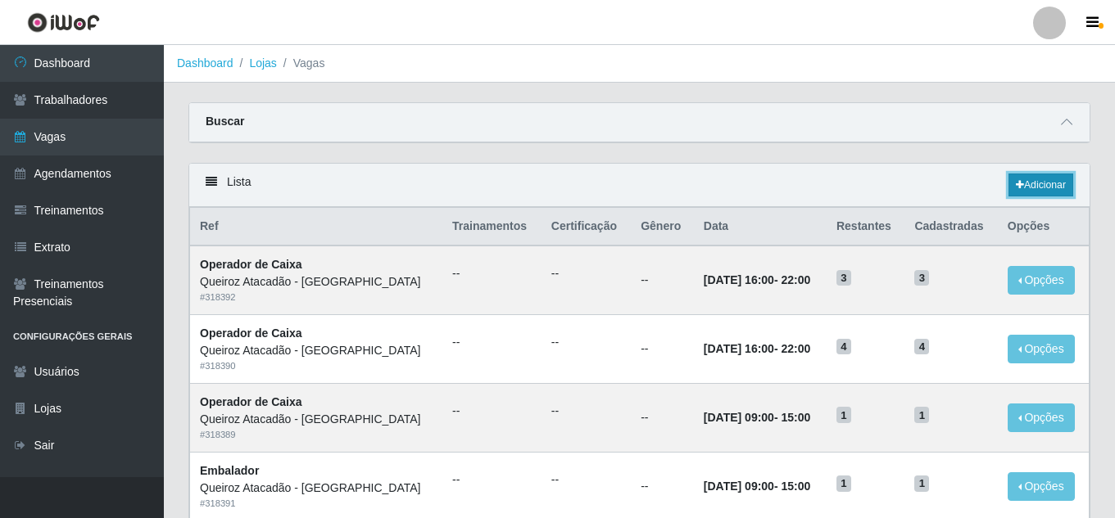
click at [1048, 190] on link "Adicionar" at bounding box center [1040, 185] width 65 height 23
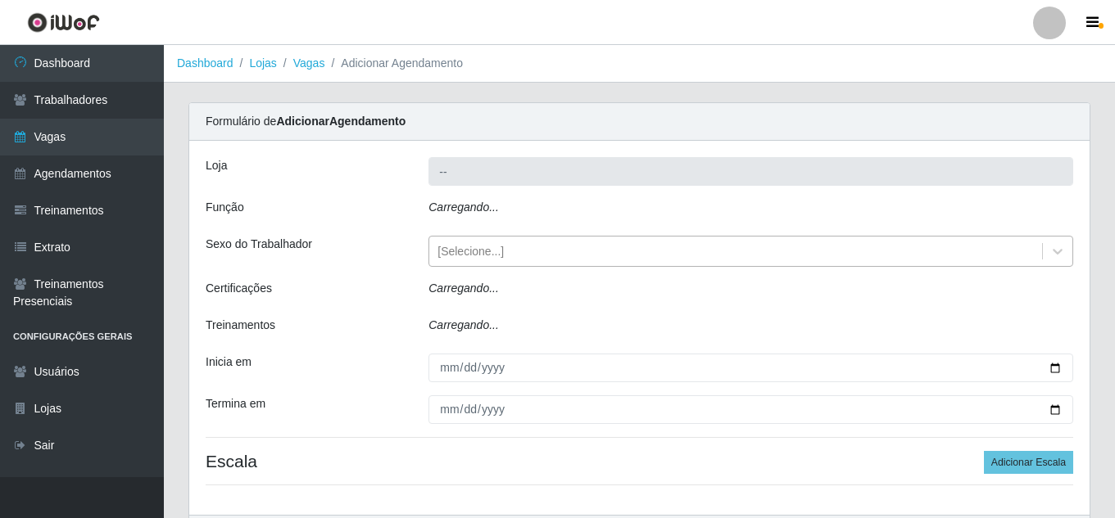
type input "Queiroz Atacadão - [GEOGRAPHIC_DATA]"
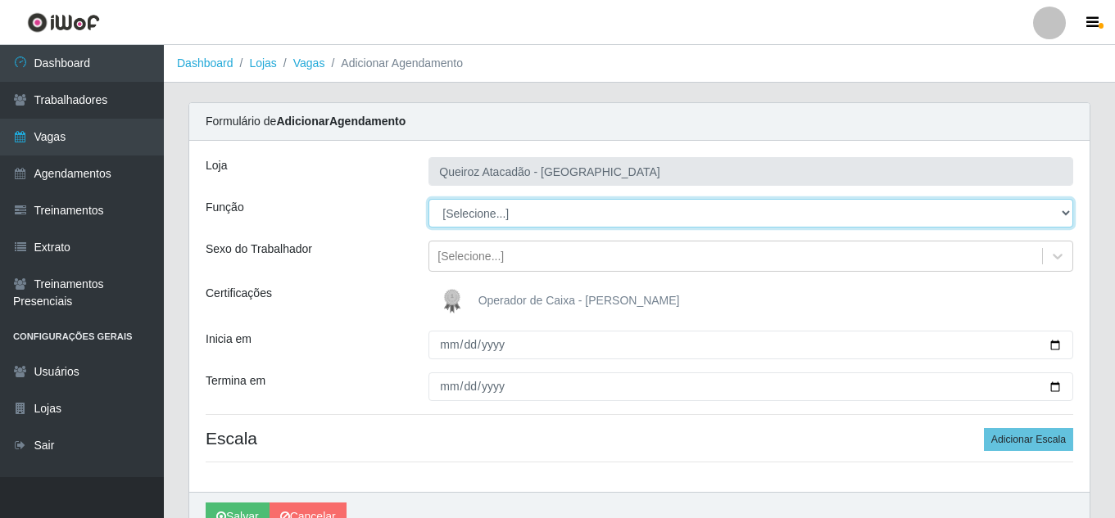
click at [508, 219] on select "[Selecione...] Embalador Embalador + Embalador ++ Operador de Caixa Operador de…" at bounding box center [750, 213] width 644 height 29
select select "22"
click at [428, 199] on select "[Selecione...] Embalador Embalador + Embalador ++ Operador de Caixa Operador de…" at bounding box center [750, 213] width 644 height 29
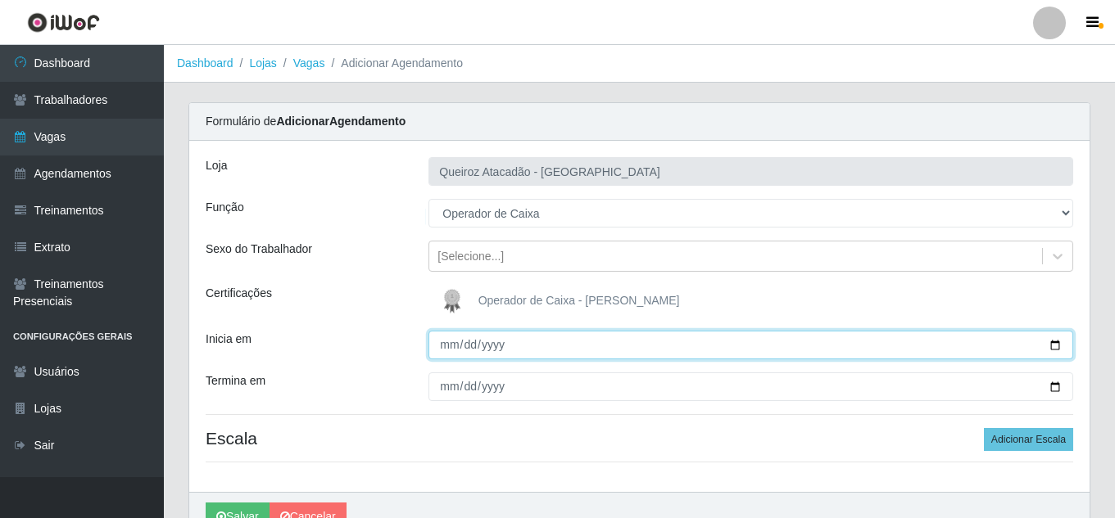
click at [445, 347] on input "Inicia em" at bounding box center [750, 345] width 644 height 29
type input "2025-08-15"
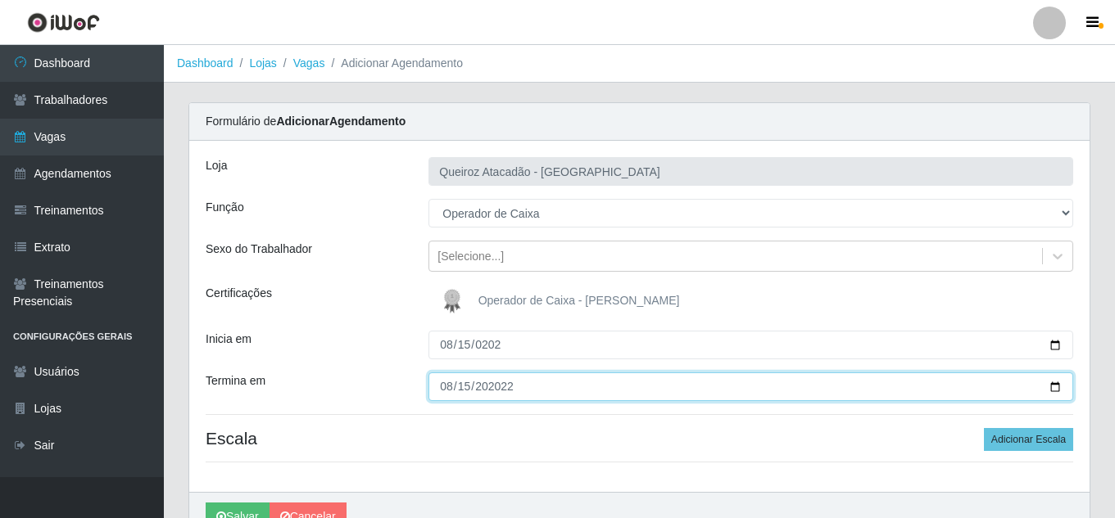
type input "202222-08-15"
type input "2025-08-15"
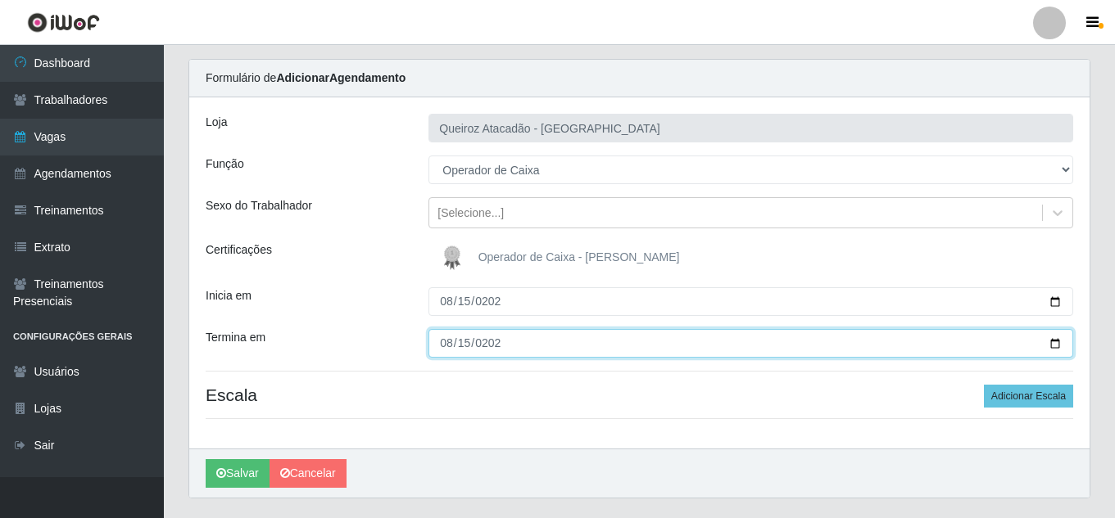
scroll to position [82, 0]
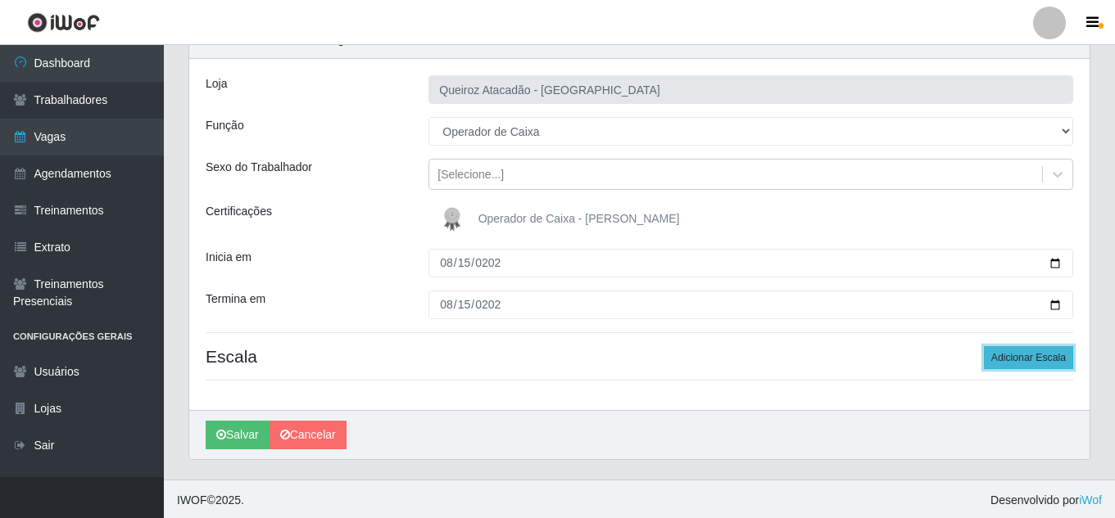
click at [1024, 359] on button "Adicionar Escala" at bounding box center [1027, 357] width 89 height 23
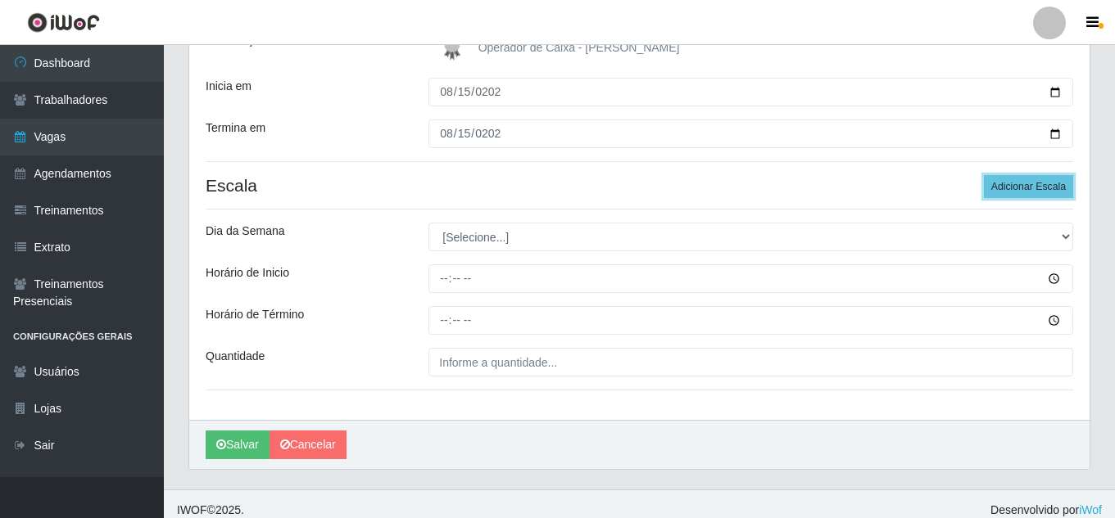
scroll to position [265, 0]
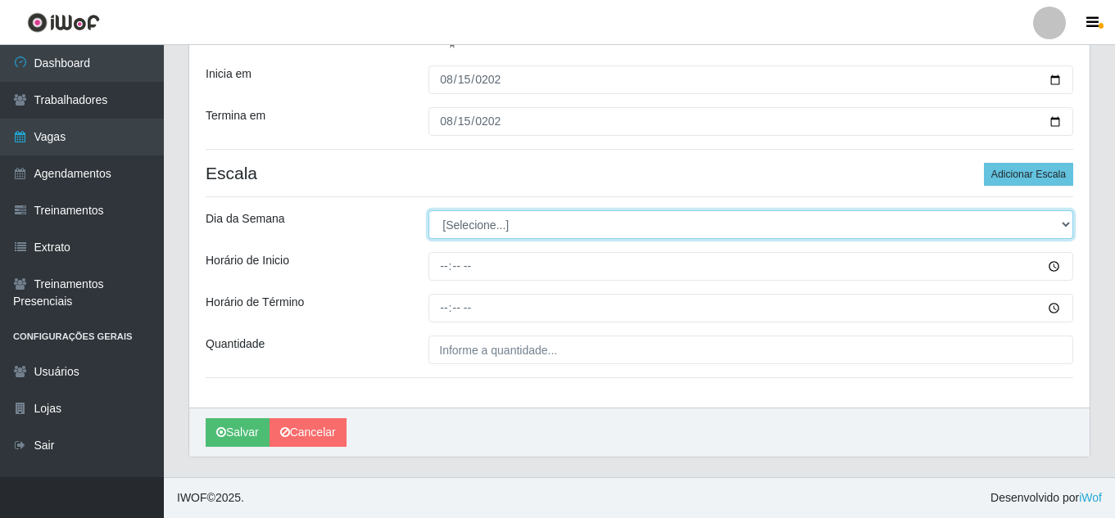
click at [659, 224] on select "[Selecione...] Segunda Terça Quarta Quinta Sexta Sábado Domingo" at bounding box center [750, 224] width 644 height 29
select select "5"
click at [428, 210] on select "[Selecione...] Segunda Terça Quarta Quinta Sexta Sábado Domingo" at bounding box center [750, 224] width 644 height 29
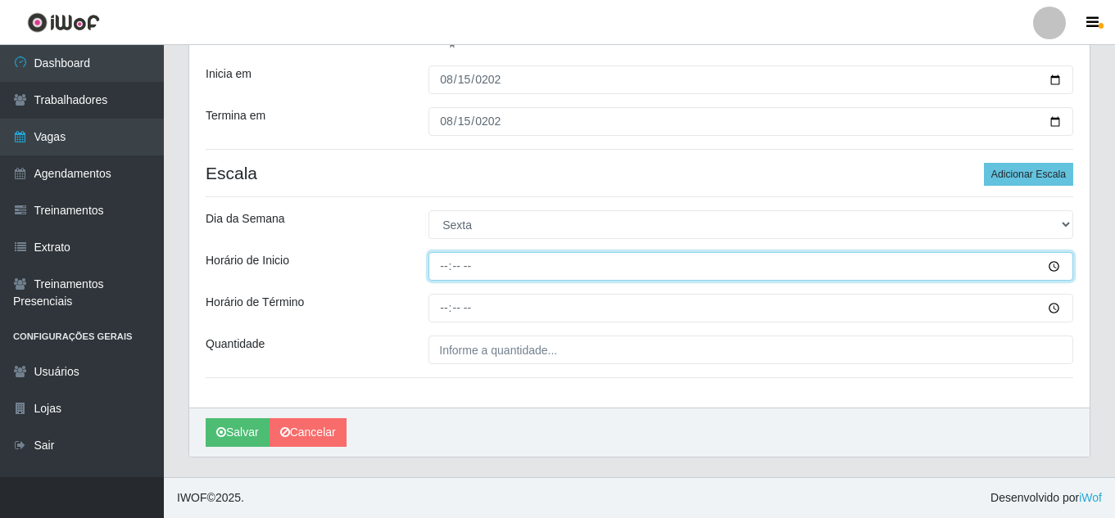
click at [490, 269] on input "Horário de Inicio" at bounding box center [750, 266] width 644 height 29
type input "16:00"
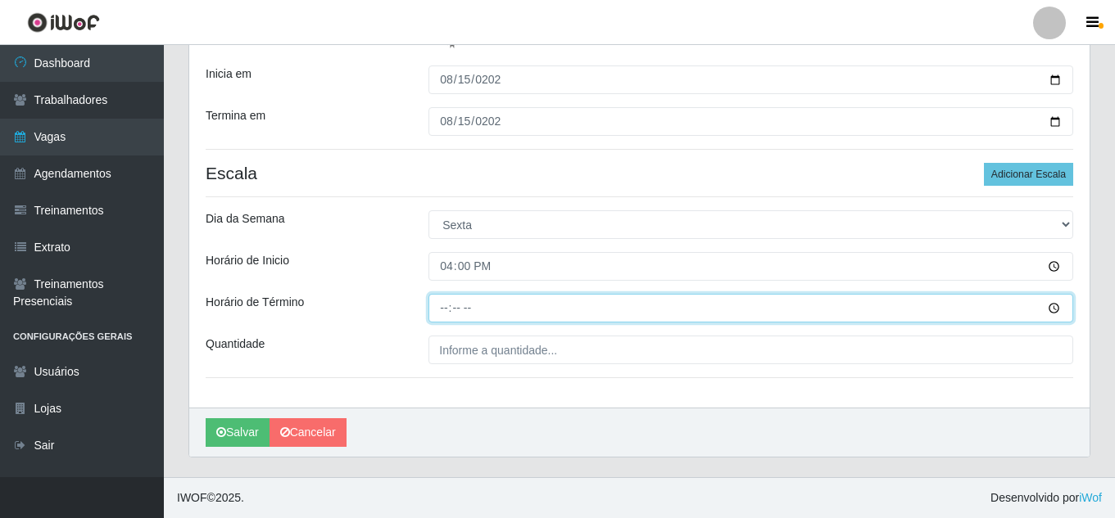
type input "22:00"
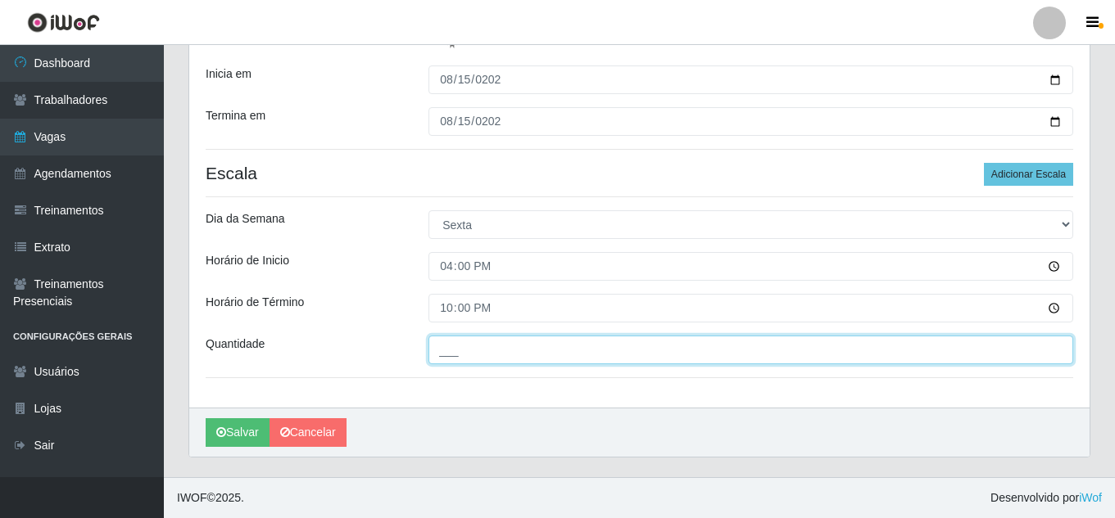
click at [502, 338] on input "___" at bounding box center [750, 350] width 644 height 29
type input "3__"
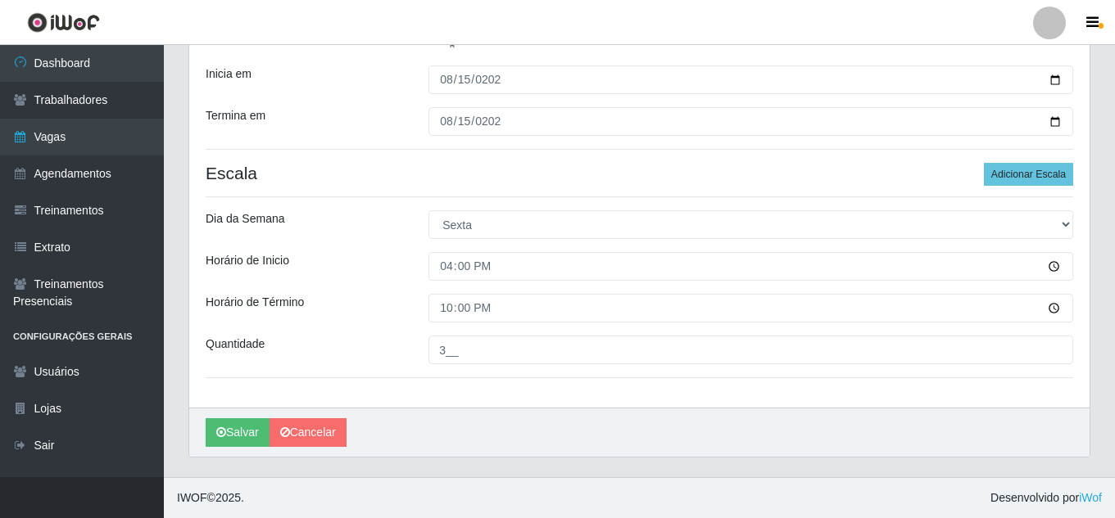
click at [445, 399] on div "Loja Queiroz Atacadão - São Gonçalo do Amarante Função [Selecione...] Embalador…" at bounding box center [639, 142] width 900 height 532
click at [223, 427] on button "Salvar" at bounding box center [238, 432] width 64 height 29
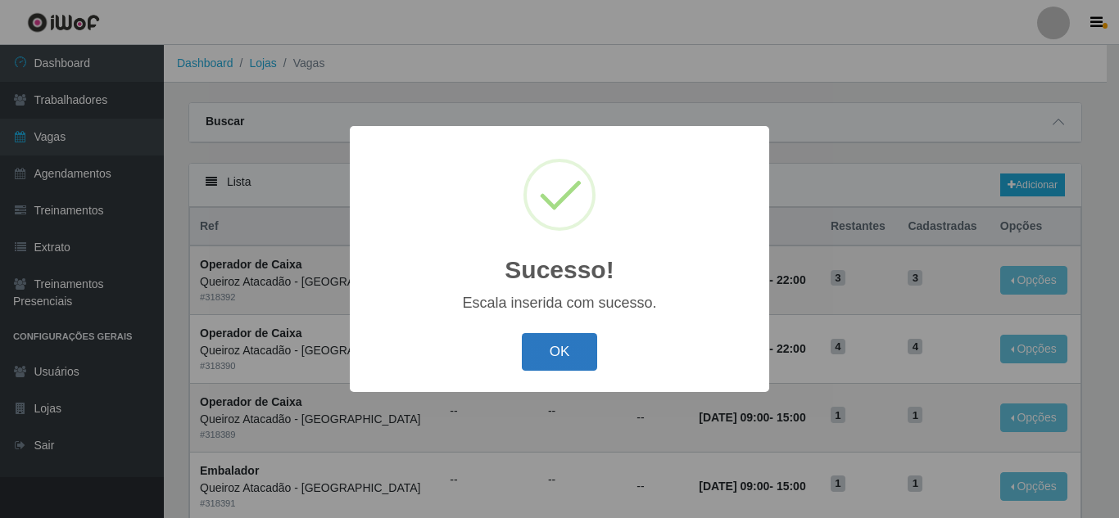
click at [564, 359] on button "OK" at bounding box center [560, 352] width 76 height 38
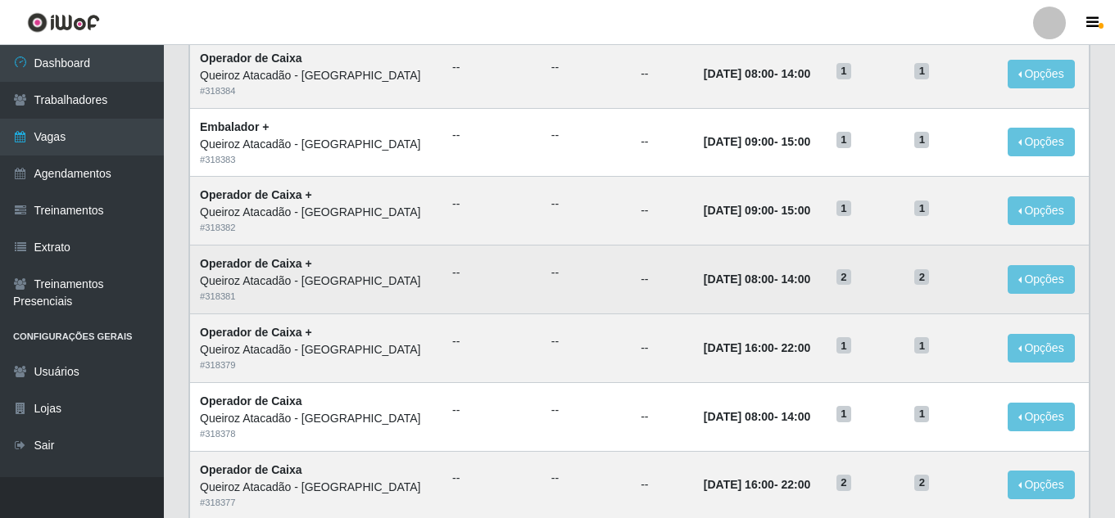
scroll to position [870, 0]
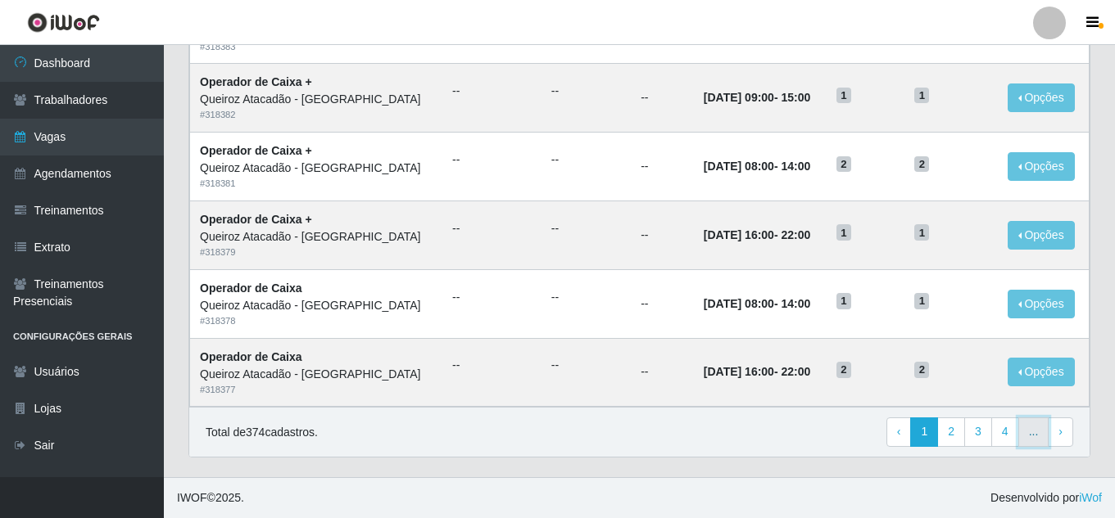
click at [1033, 432] on link "..." at bounding box center [1033, 432] width 31 height 29
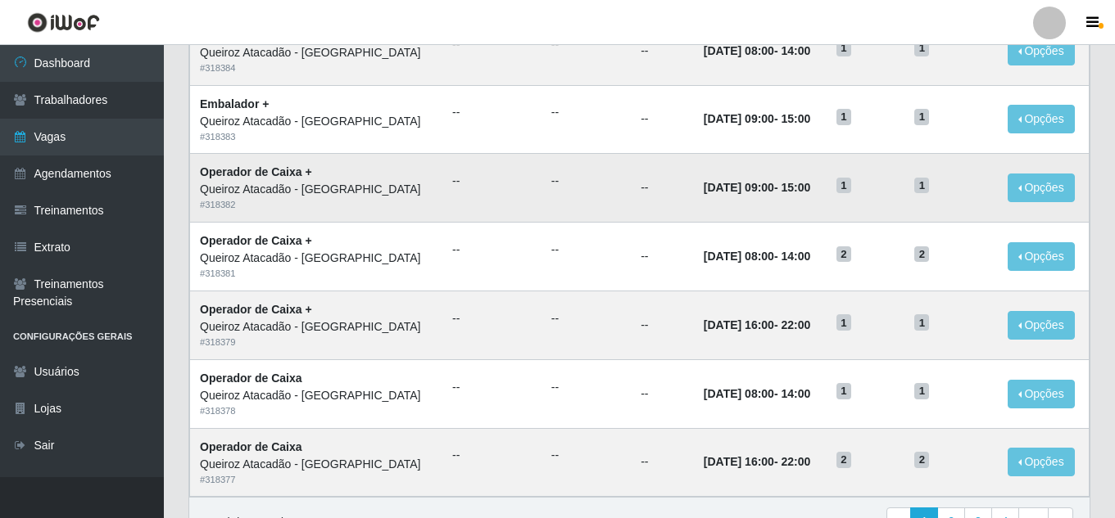
scroll to position [870, 0]
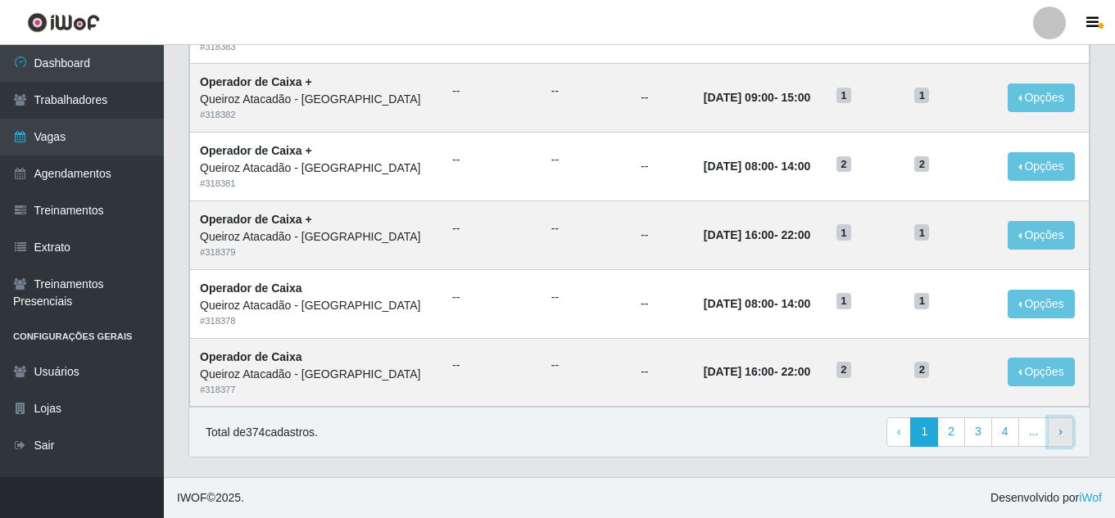
click at [1054, 432] on link "› Next" at bounding box center [1059, 432] width 25 height 29
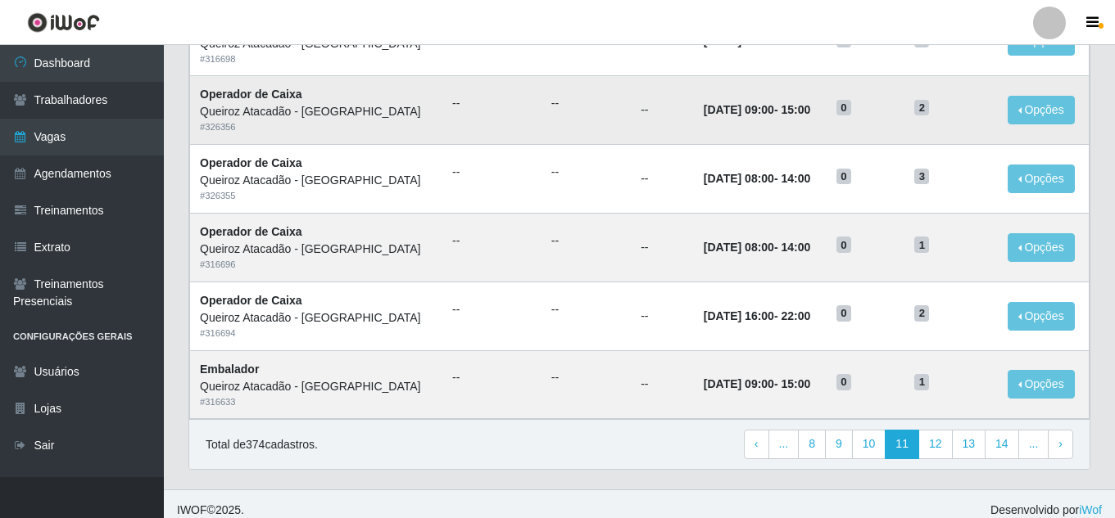
scroll to position [870, 0]
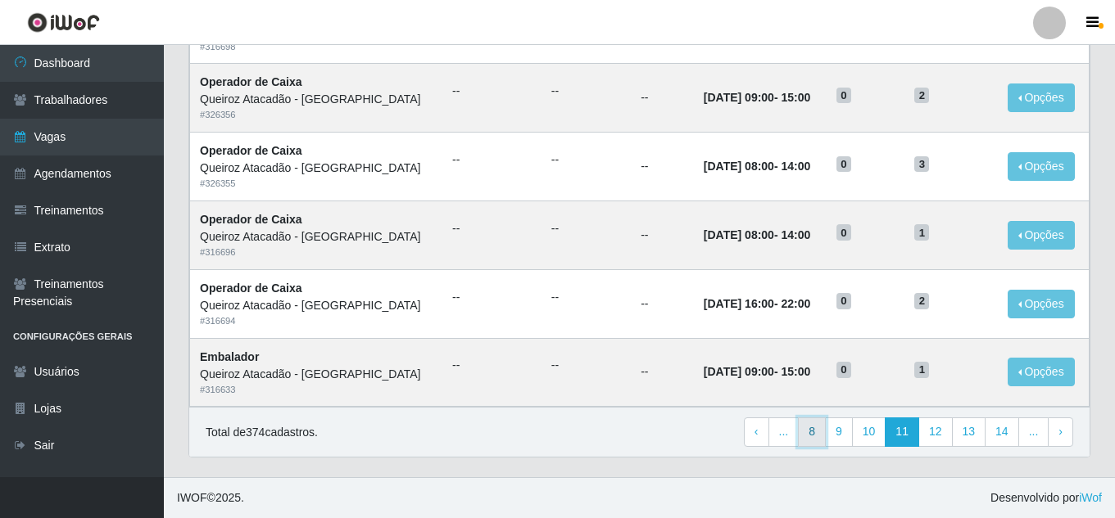
click at [817, 434] on link "8" at bounding box center [812, 432] width 28 height 29
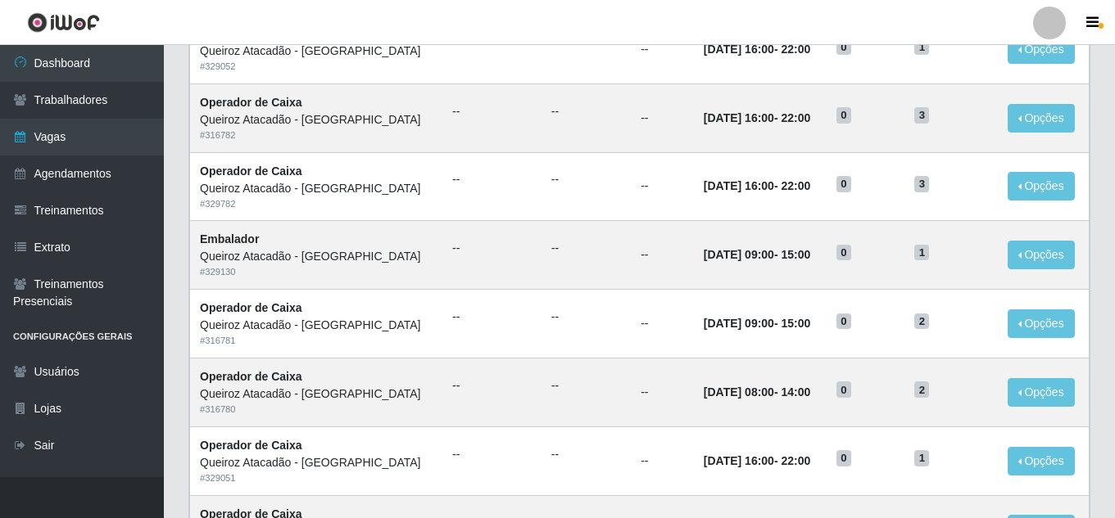
scroll to position [870, 0]
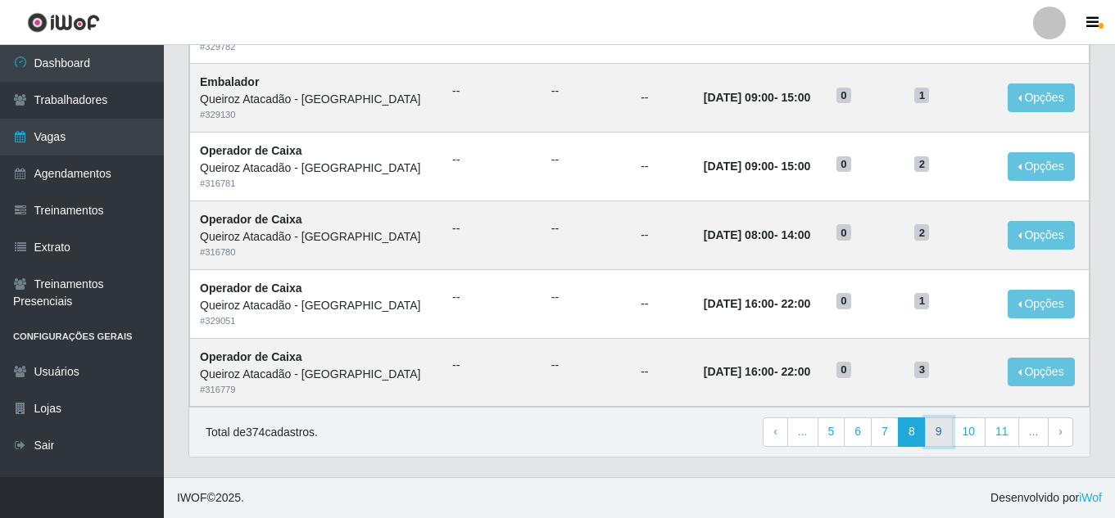
click at [936, 432] on link "9" at bounding box center [939, 432] width 28 height 29
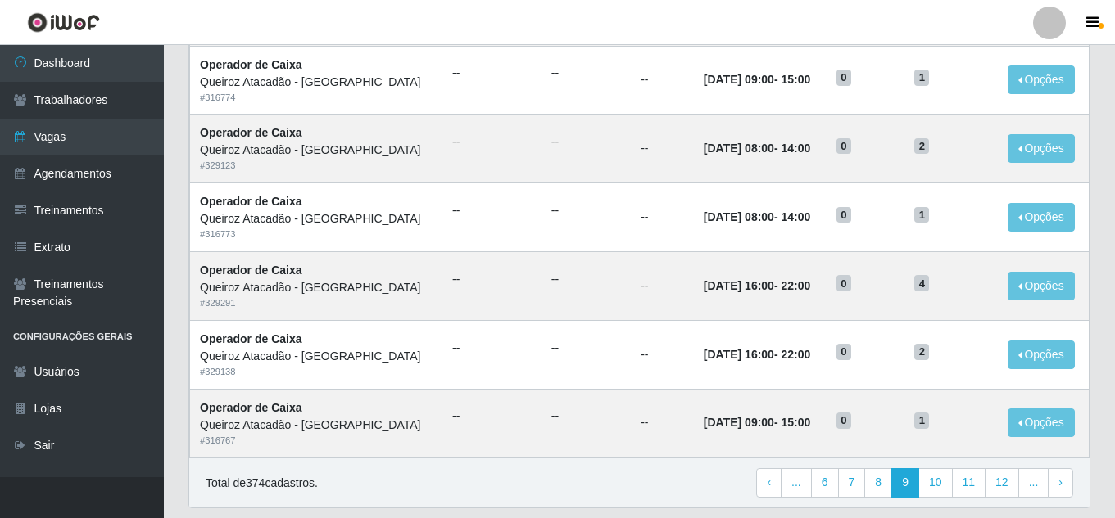
scroll to position [819, 0]
click at [852, 490] on link "7" at bounding box center [852, 482] width 28 height 29
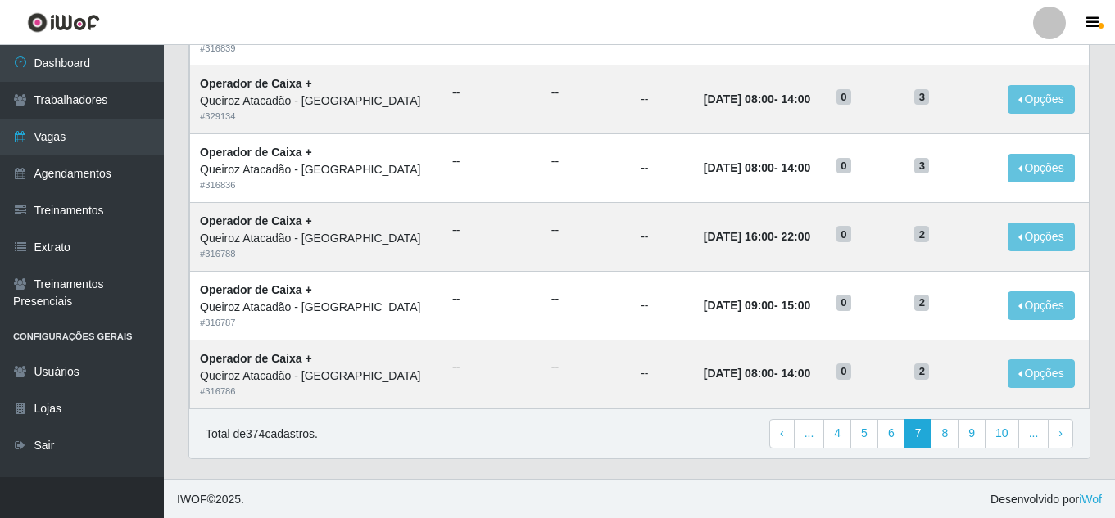
scroll to position [870, 0]
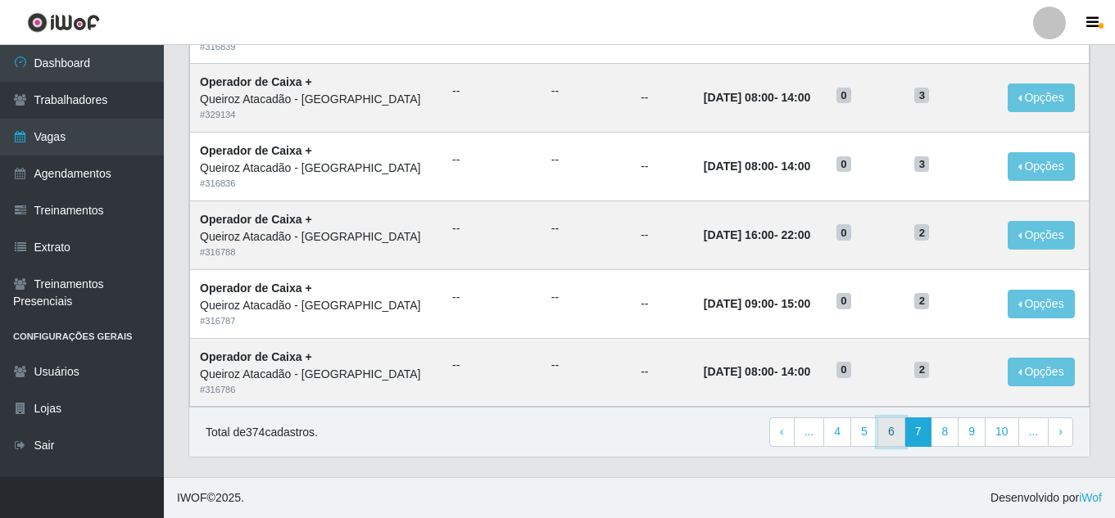
click at [890, 436] on link "6" at bounding box center [891, 432] width 28 height 29
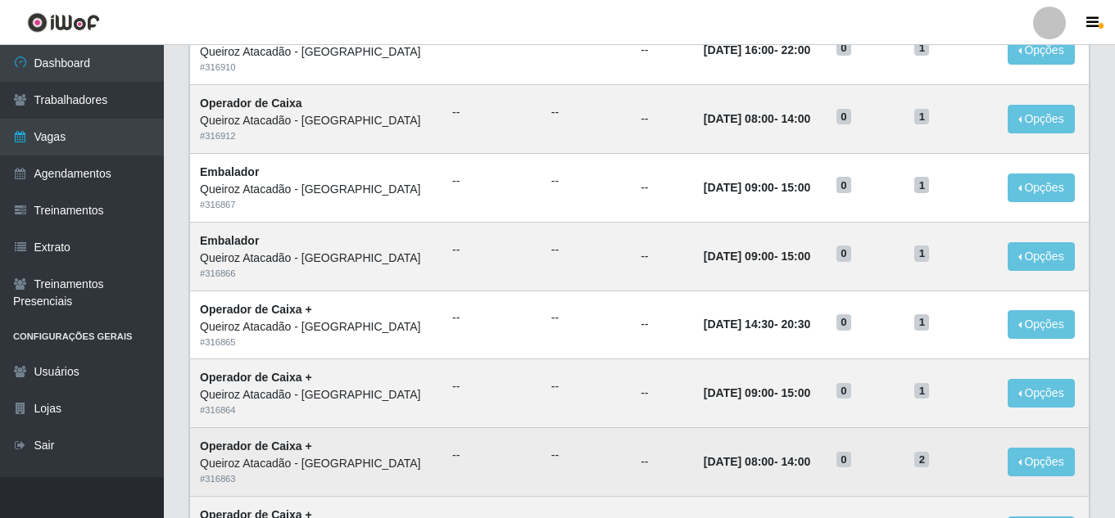
scroll to position [870, 0]
